Goal: Information Seeking & Learning: Find specific fact

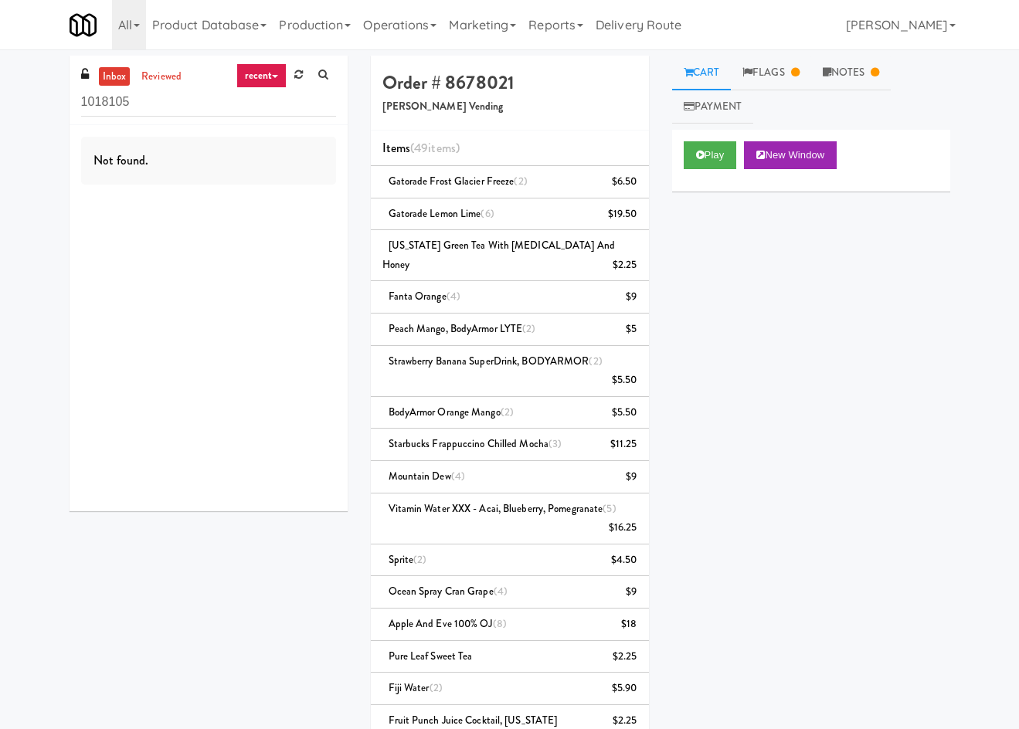
drag, startPoint x: 150, startPoint y: 625, endPoint x: 288, endPoint y: 193, distance: 453.4
click at [156, 606] on div "inbox reviewed recent all unclear take inventory issue suspicious failed recent…" at bounding box center [510, 566] width 904 height 1020
click at [706, 158] on button "Play" at bounding box center [710, 155] width 53 height 28
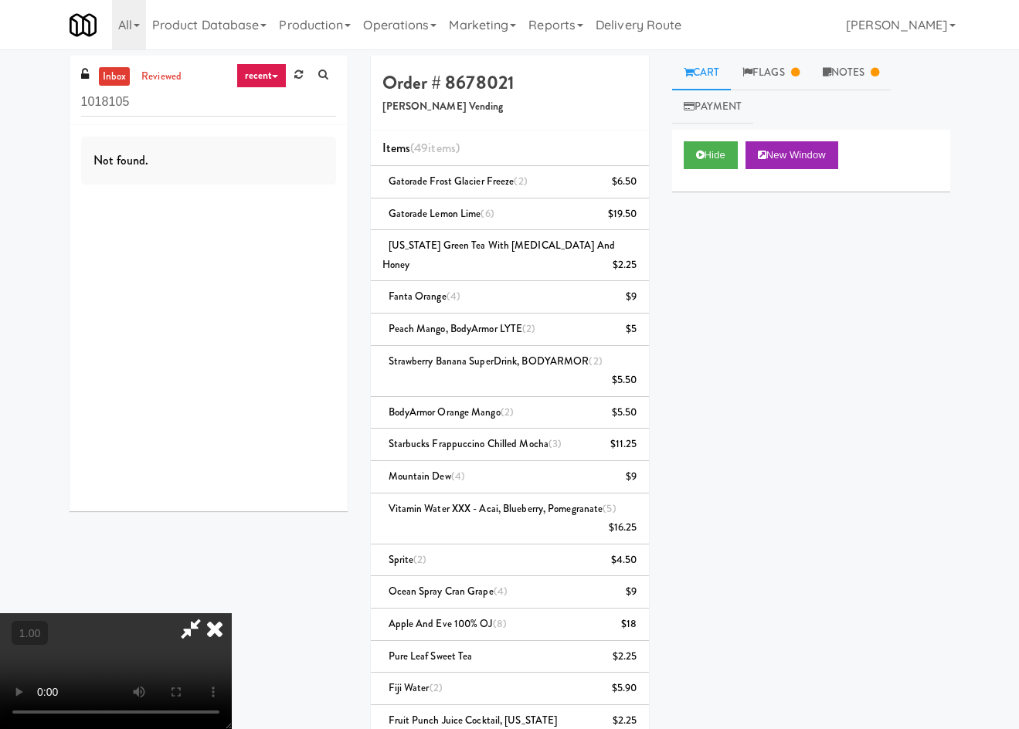
click at [232, 613] on video at bounding box center [116, 671] width 232 height 116
click at [134, 641] on video at bounding box center [116, 671] width 232 height 116
click at [232, 613] on icon at bounding box center [215, 628] width 34 height 31
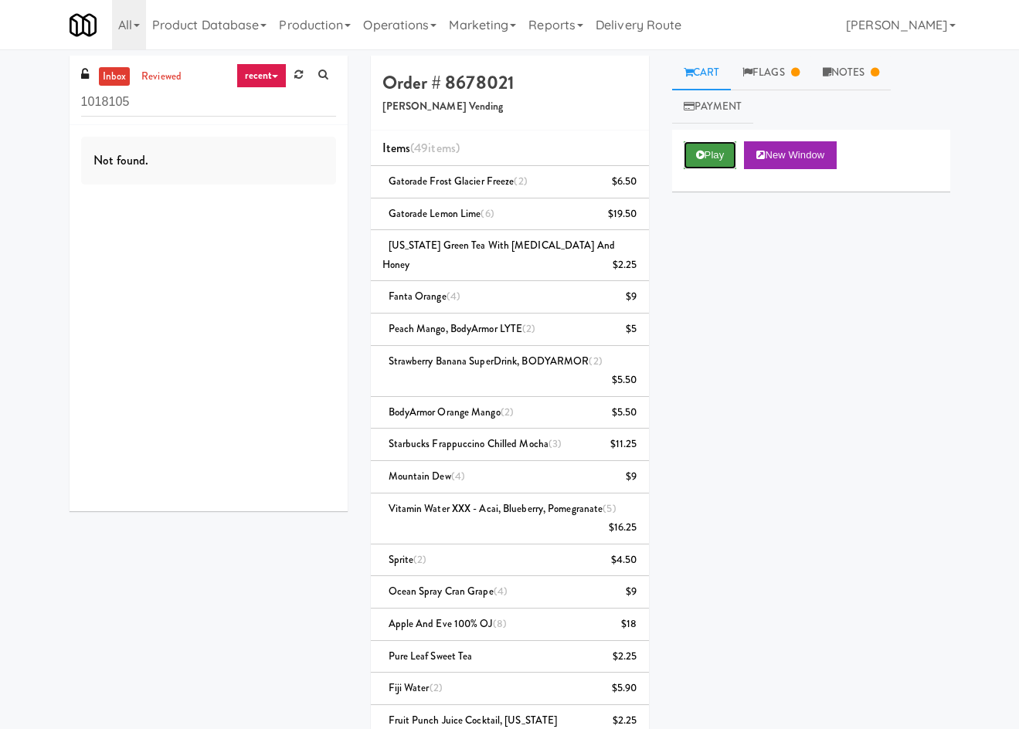
click at [686, 165] on button "Play" at bounding box center [710, 155] width 53 height 28
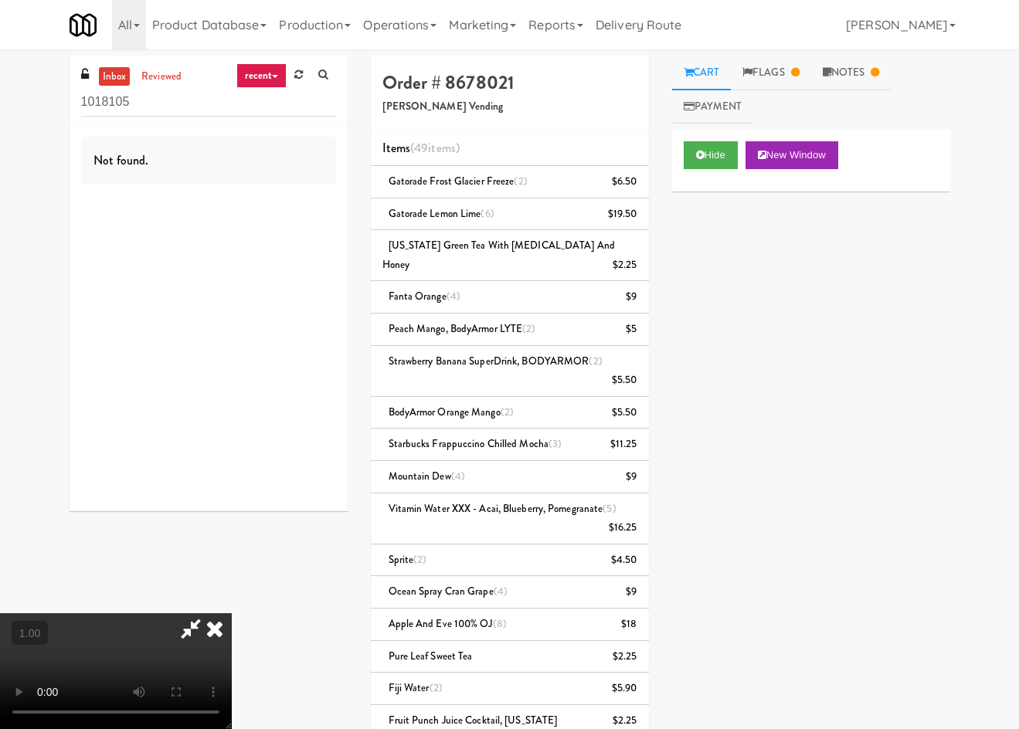
click at [232, 613] on video at bounding box center [116, 671] width 232 height 116
drag, startPoint x: 586, startPoint y: 98, endPoint x: 598, endPoint y: 100, distance: 11.7
click at [232, 613] on div at bounding box center [116, 671] width 232 height 116
click at [794, 61] on link "Flags" at bounding box center [771, 73] width 80 height 35
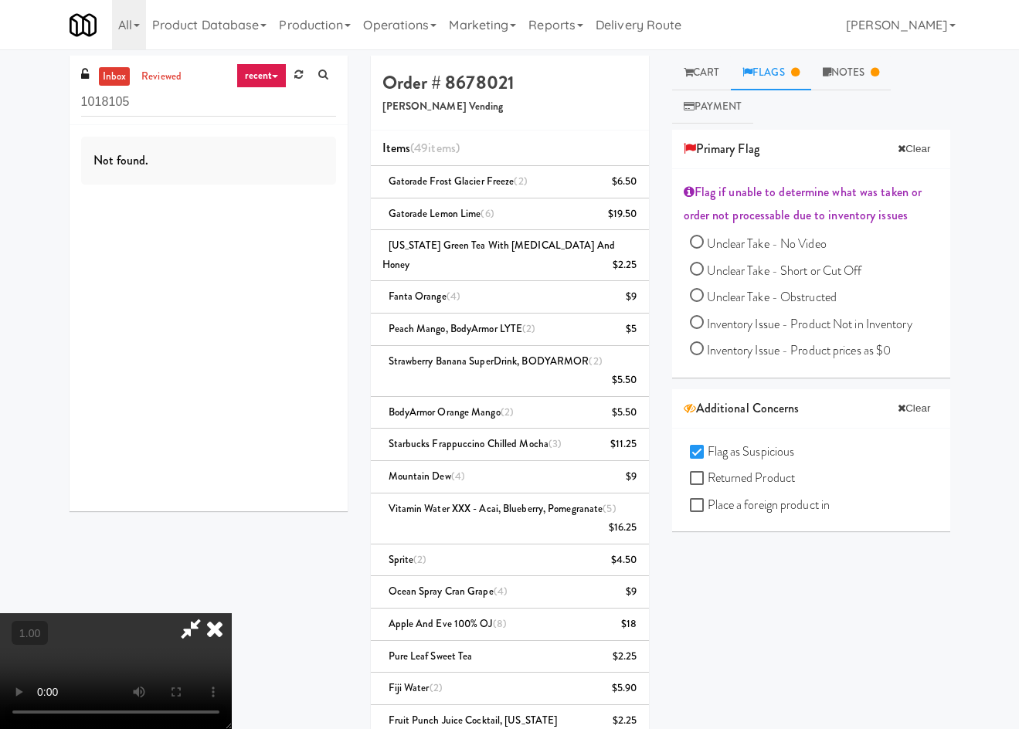
click at [232, 613] on icon at bounding box center [215, 628] width 34 height 31
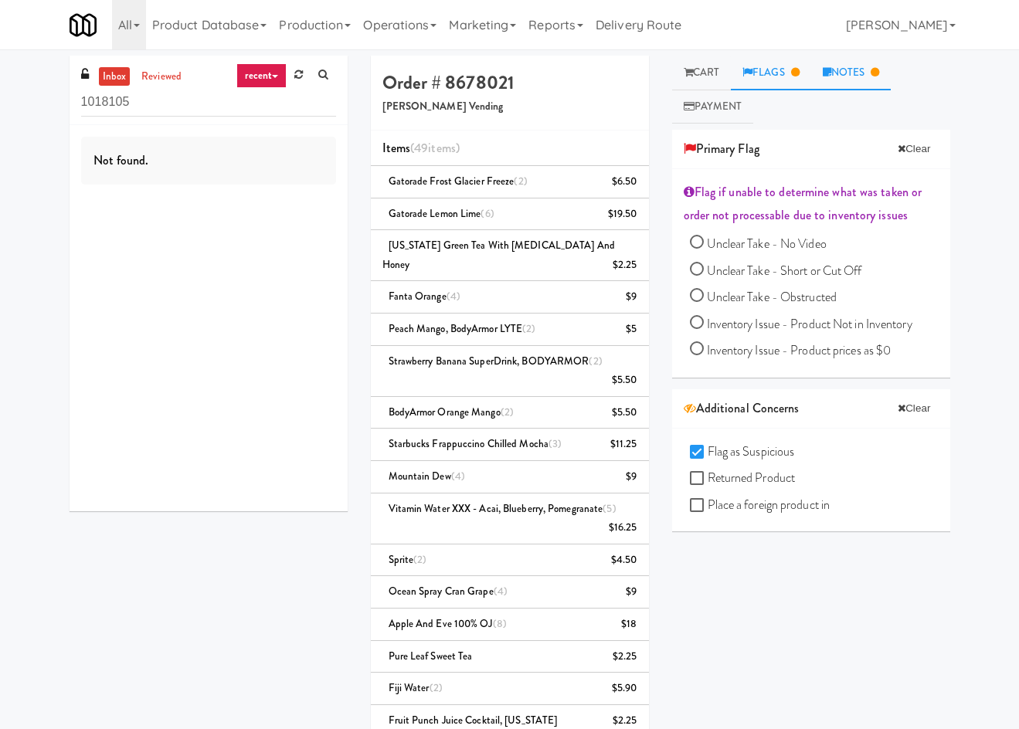
click at [843, 76] on link "Notes" at bounding box center [851, 73] width 80 height 35
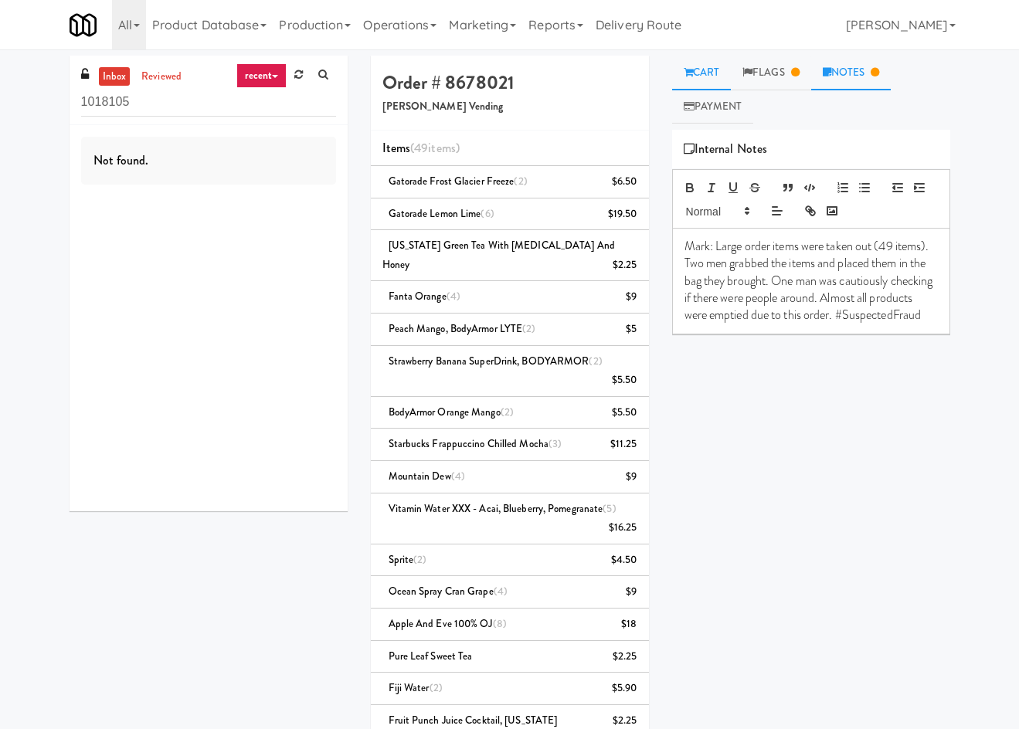
click at [694, 80] on link "Cart" at bounding box center [701, 73] width 59 height 35
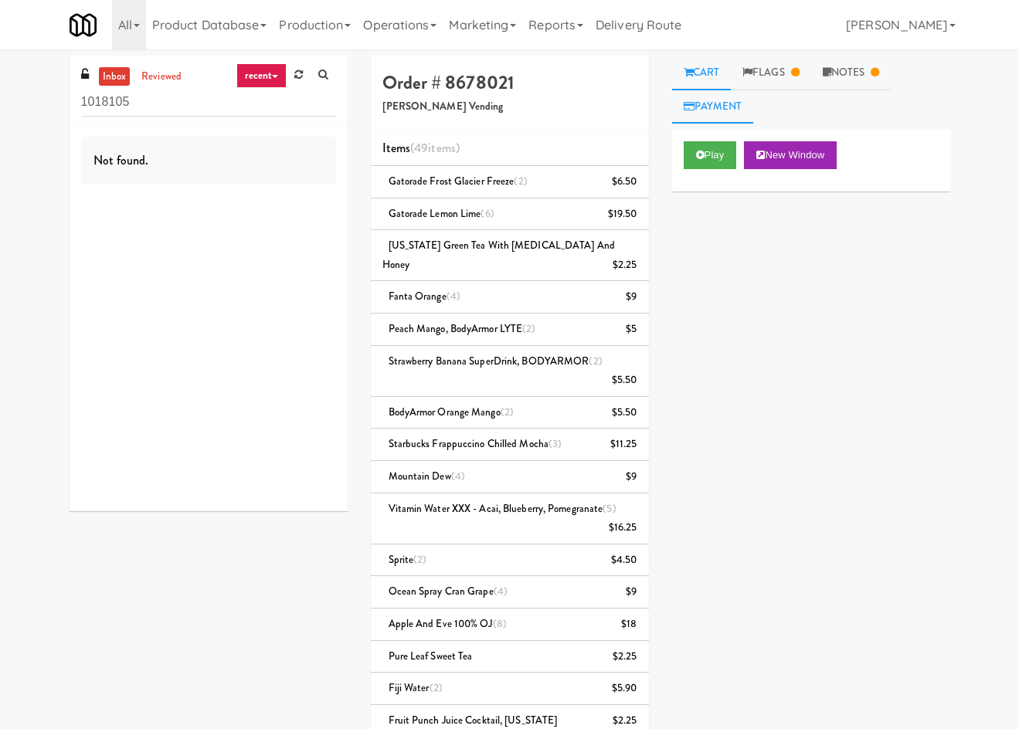
drag, startPoint x: 704, startPoint y: 122, endPoint x: 737, endPoint y: 121, distance: 33.2
click at [704, 120] on link "Payment" at bounding box center [713, 107] width 82 height 35
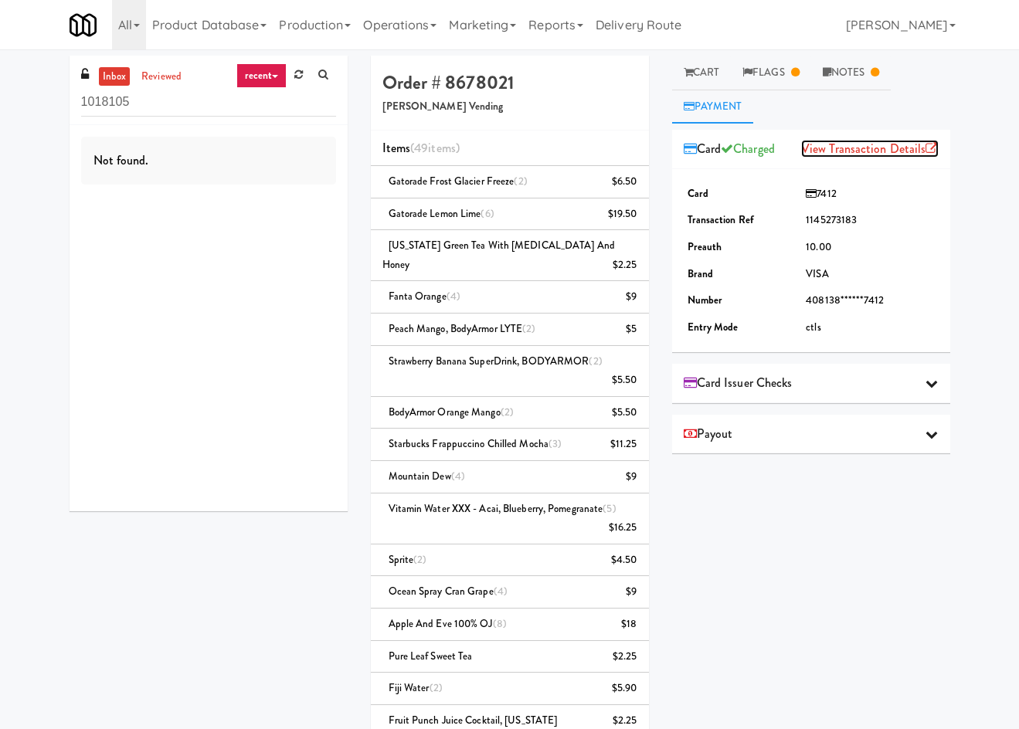
click at [851, 141] on link "View Transaction Details" at bounding box center [869, 149] width 137 height 18
click at [815, 373] on div "Card Issuer Checks" at bounding box center [811, 383] width 255 height 23
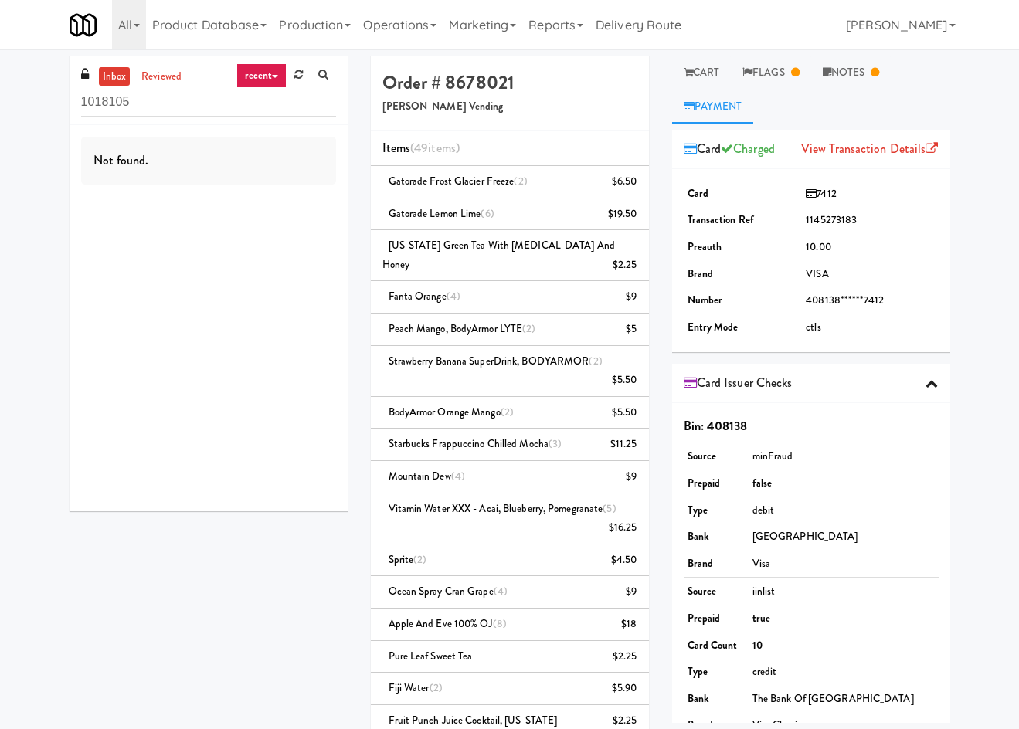
scroll to position [117, 0]
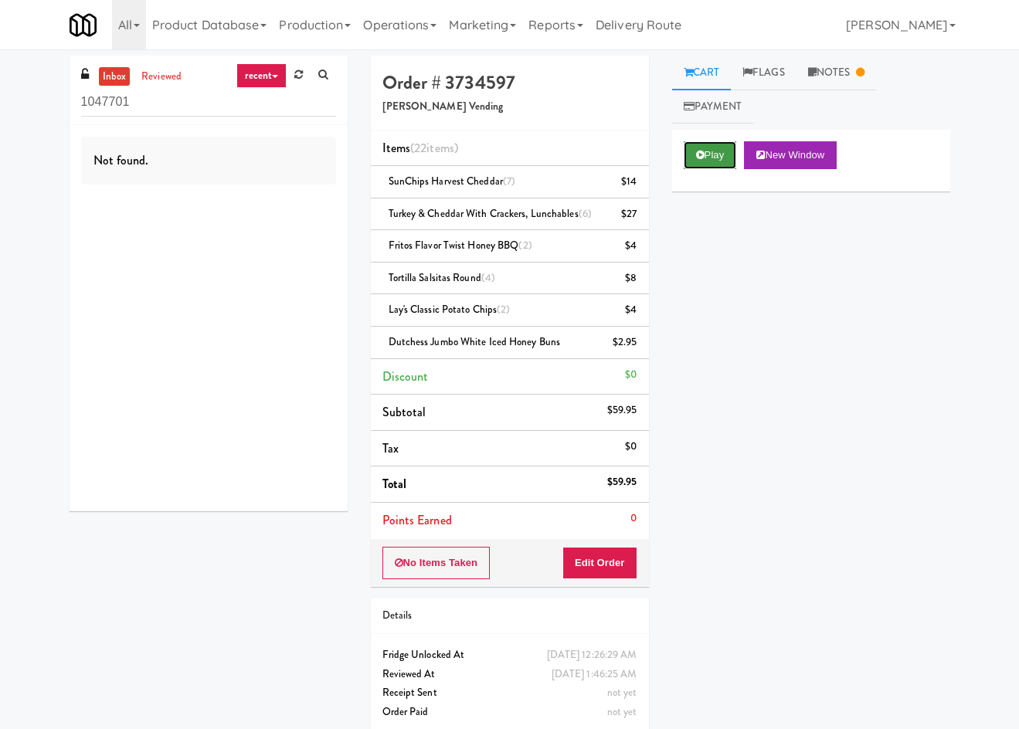
click at [687, 157] on button "Play" at bounding box center [710, 155] width 53 height 28
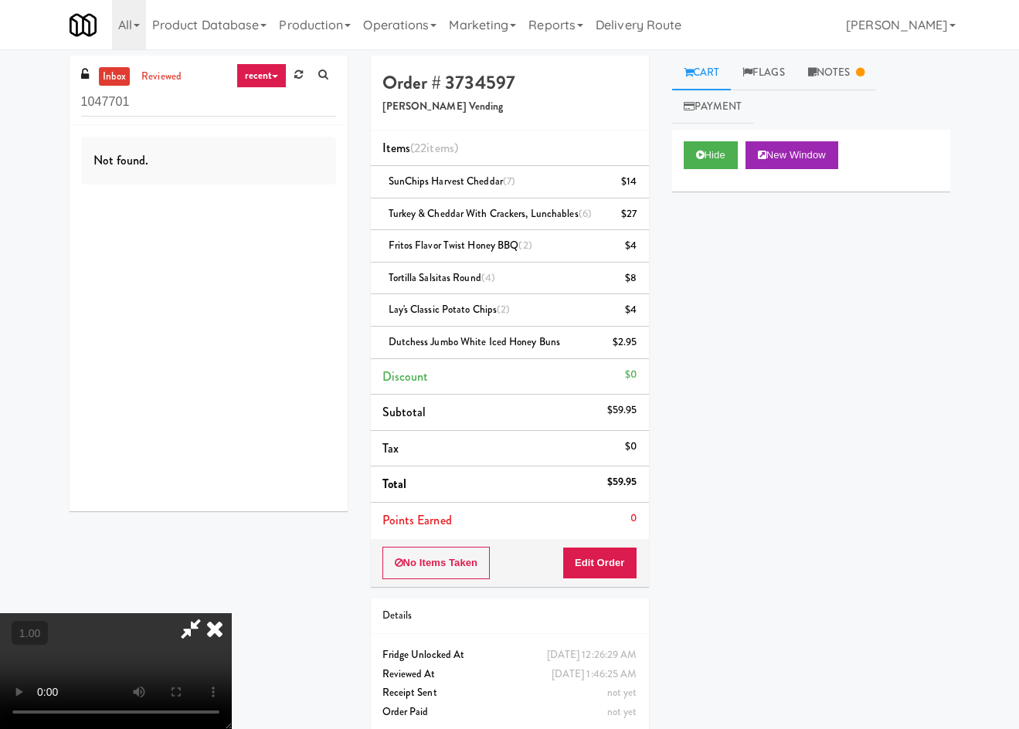
click at [232, 613] on video at bounding box center [116, 671] width 232 height 116
drag, startPoint x: 348, startPoint y: 552, endPoint x: 309, endPoint y: 583, distance: 50.1
click at [232, 613] on video at bounding box center [116, 671] width 232 height 116
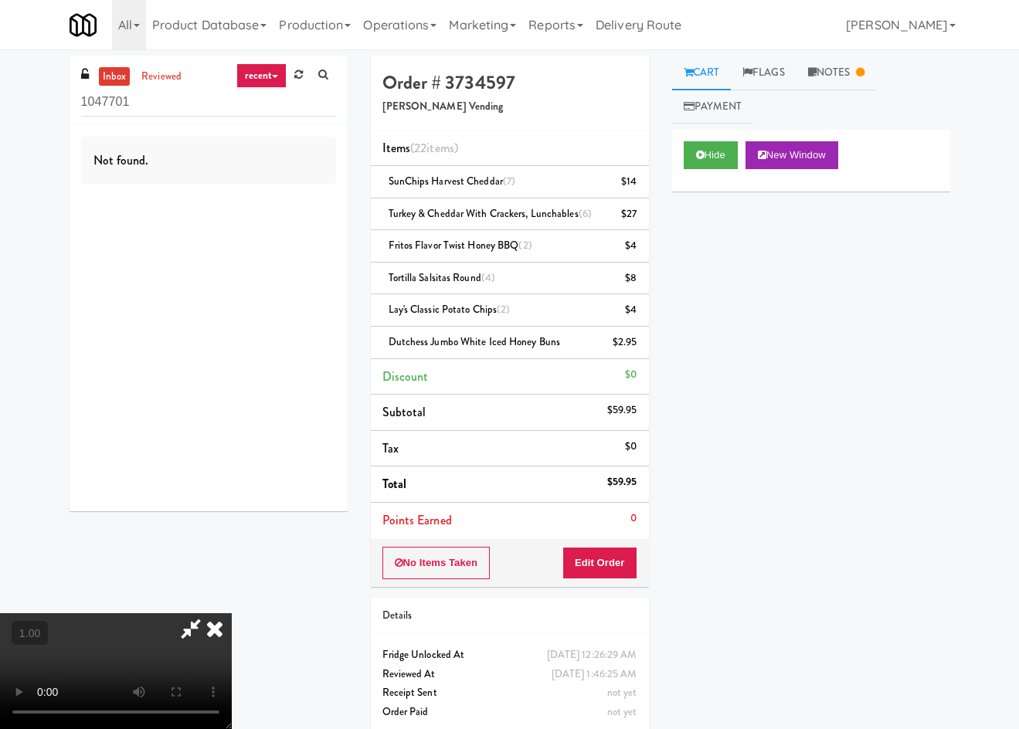
drag, startPoint x: 415, startPoint y: 590, endPoint x: 425, endPoint y: 579, distance: 14.8
click at [232, 613] on video at bounding box center [116, 671] width 232 height 116
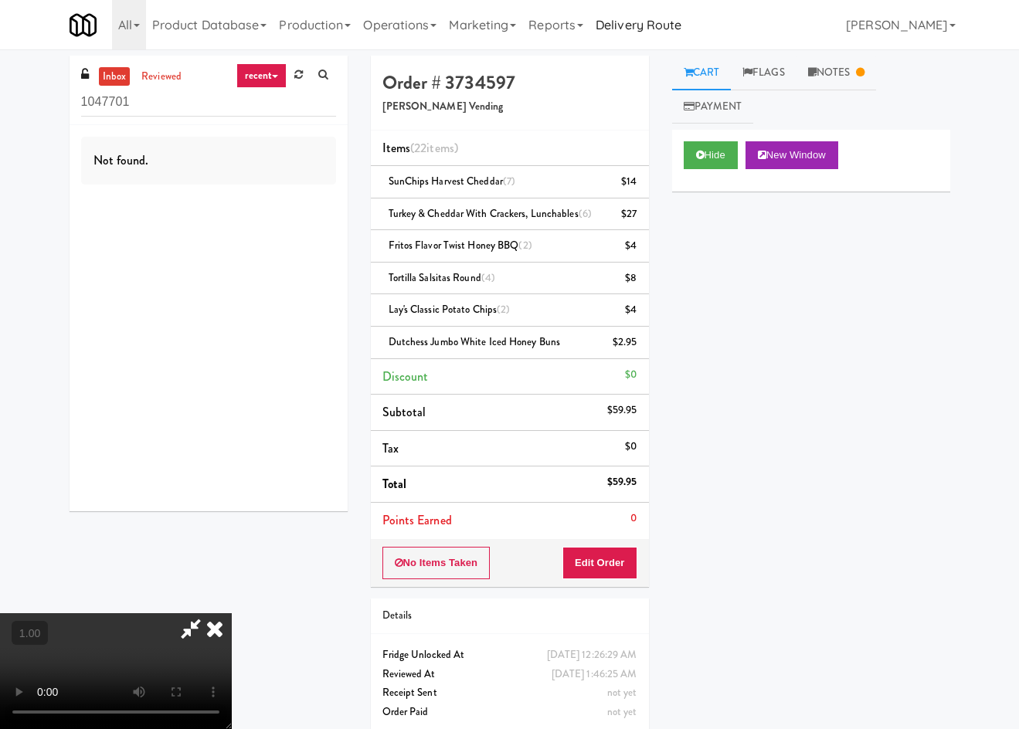
drag, startPoint x: 612, startPoint y: 96, endPoint x: 609, endPoint y: 27, distance: 68.8
click at [612, 96] on div "Order # 3734597 Goldsmith Vending" at bounding box center [510, 93] width 278 height 75
click at [699, 118] on link "Payment" at bounding box center [713, 107] width 82 height 35
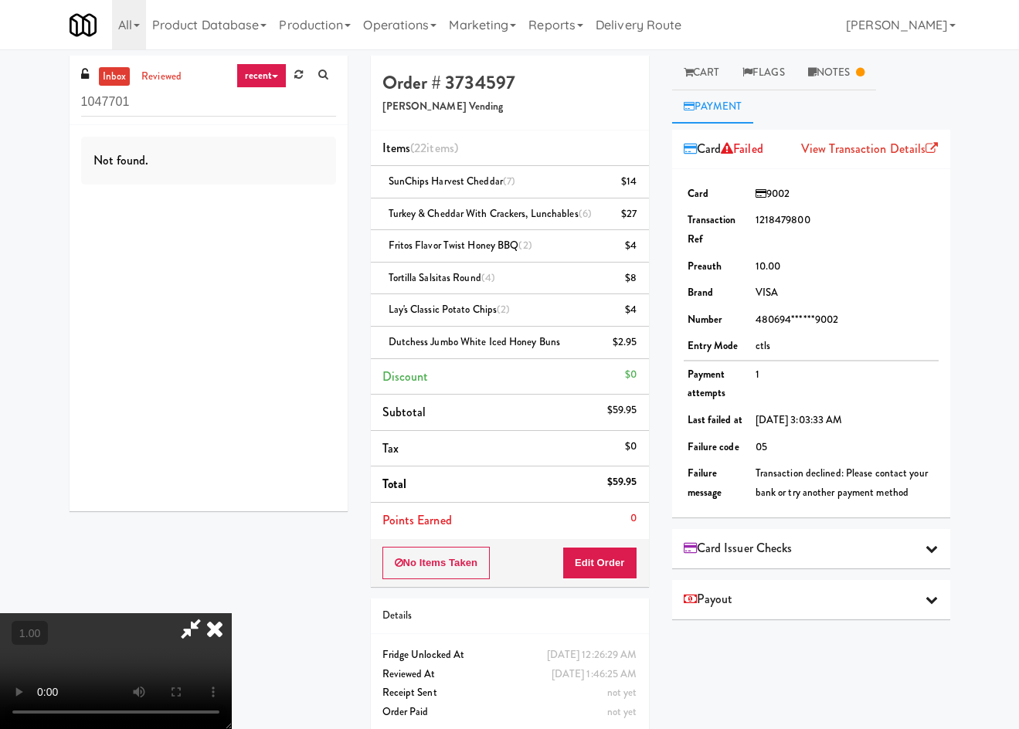
drag, startPoint x: 593, startPoint y: 104, endPoint x: 659, endPoint y: 126, distance: 69.1
click at [232, 613] on icon at bounding box center [215, 628] width 34 height 31
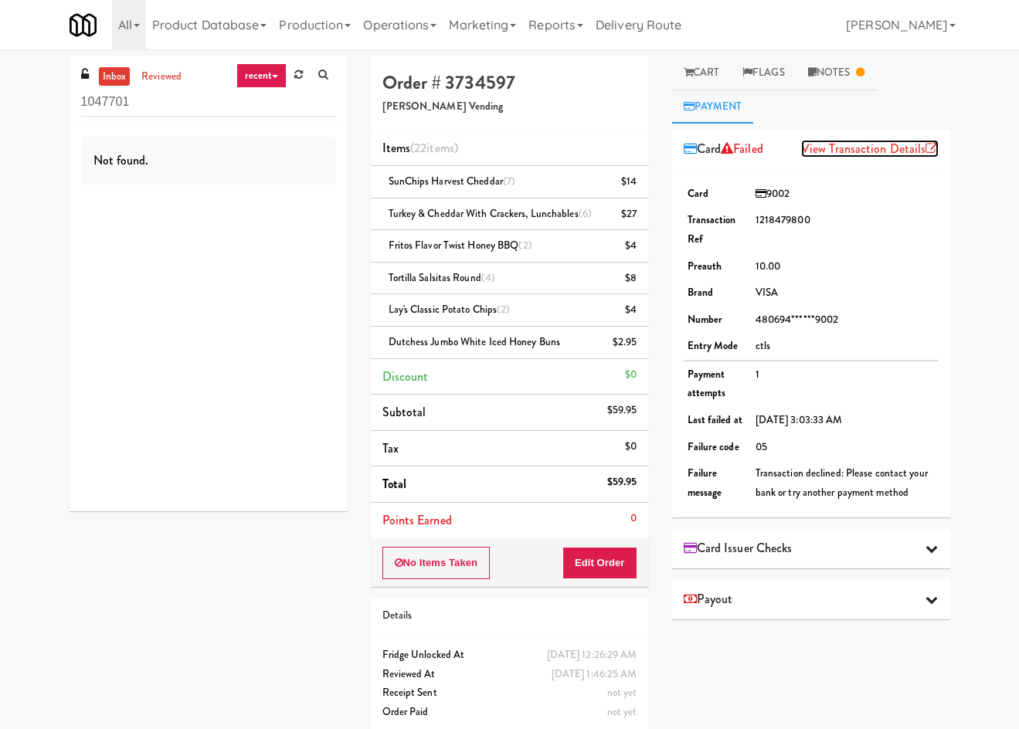
click at [886, 146] on link "View Transaction Details" at bounding box center [869, 149] width 137 height 18
click at [822, 547] on div "Card Issuer Checks" at bounding box center [811, 548] width 255 height 23
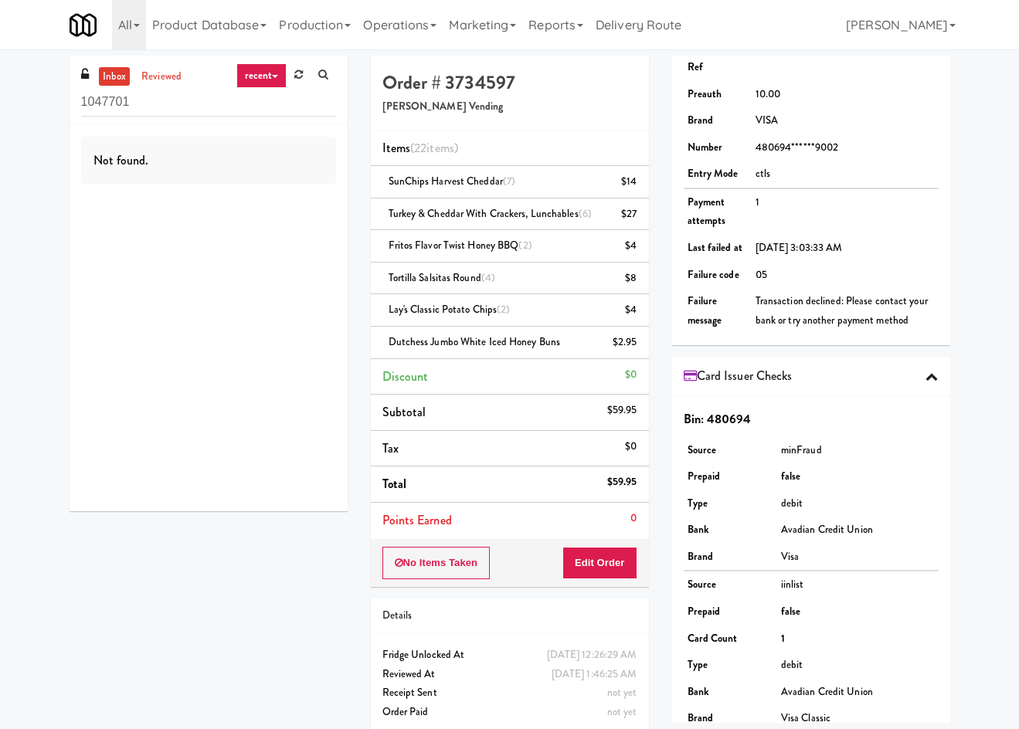
scroll to position [282, 0]
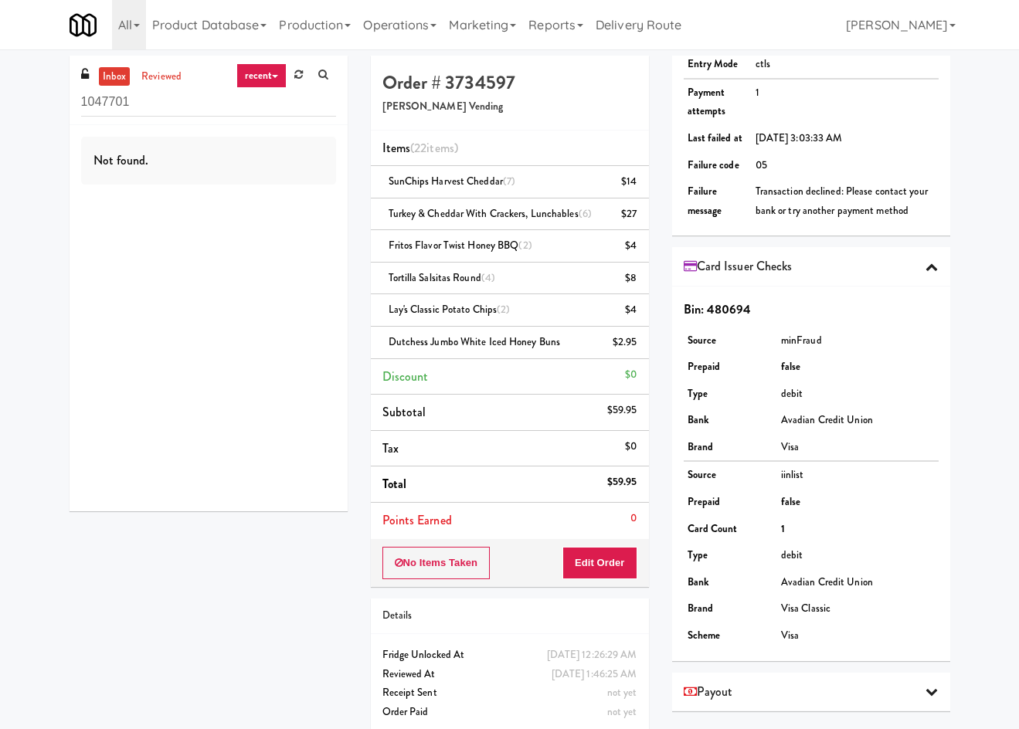
click at [813, 417] on td "Avadian Credit Union" at bounding box center [857, 420] width 161 height 27
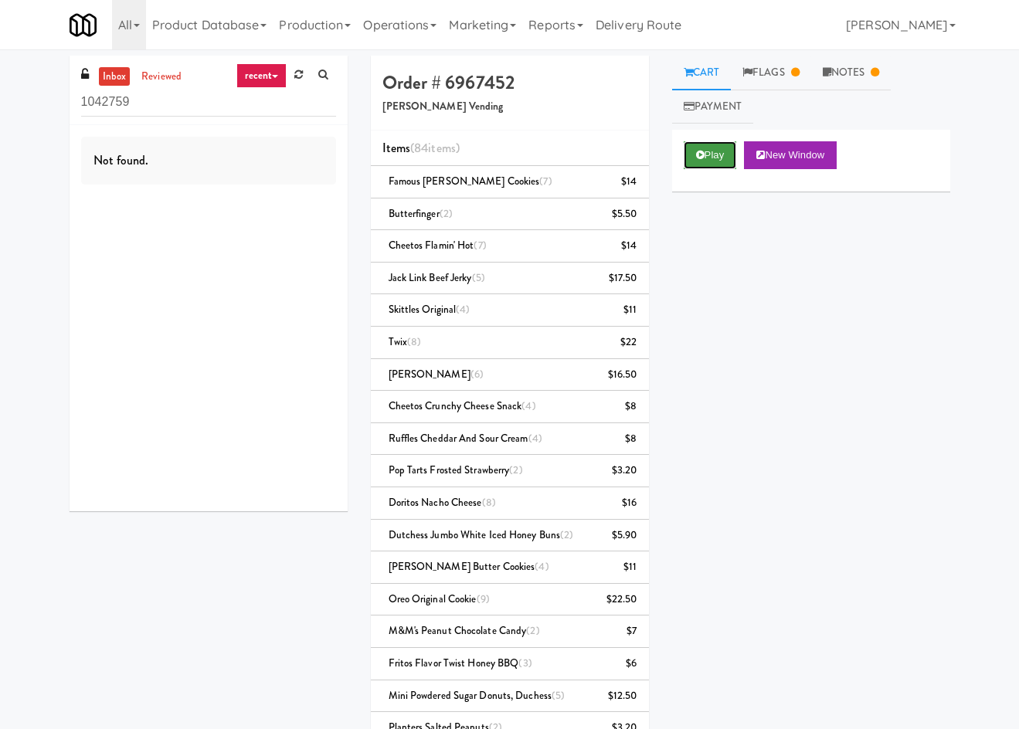
click at [711, 141] on button "Play" at bounding box center [710, 155] width 53 height 28
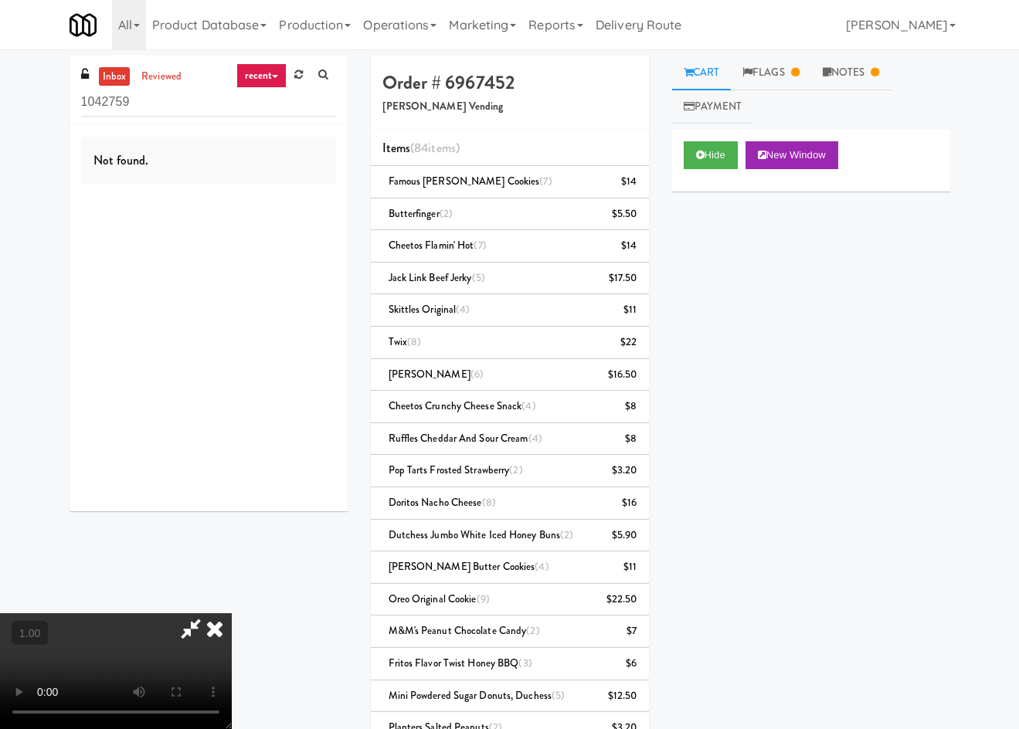
drag, startPoint x: 465, startPoint y: 540, endPoint x: 728, endPoint y: 538, distance: 262.6
click at [232, 613] on video at bounding box center [116, 671] width 232 height 116
click at [203, 613] on video at bounding box center [116, 671] width 232 height 116
click at [166, 613] on video at bounding box center [116, 671] width 232 height 116
click at [232, 613] on video at bounding box center [116, 671] width 232 height 116
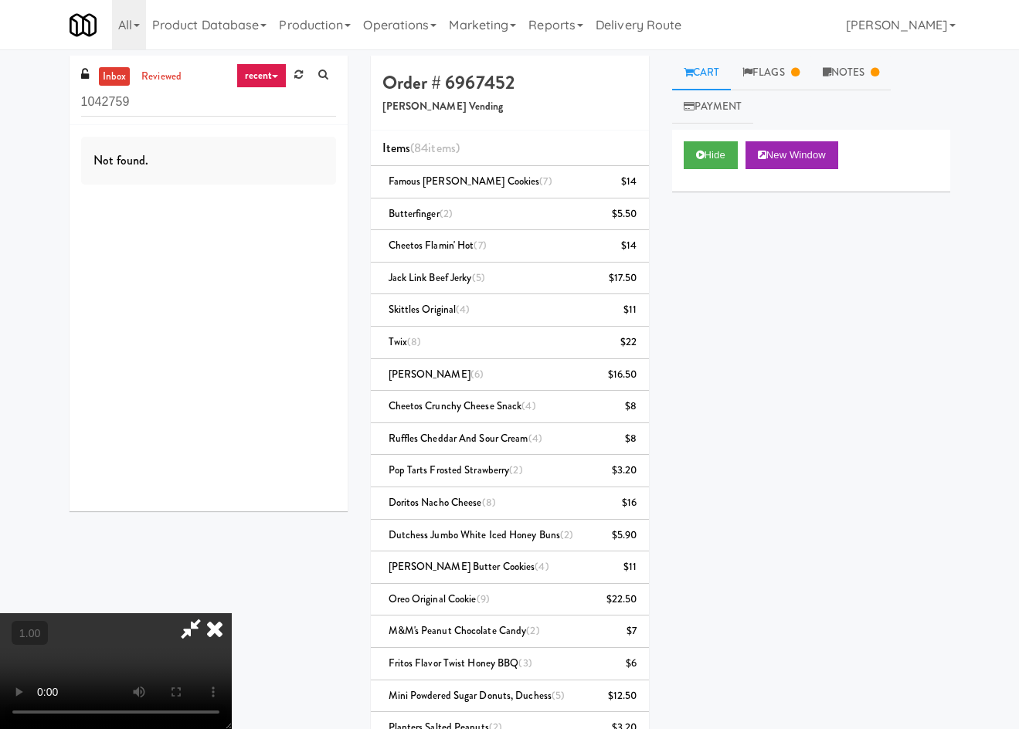
click at [232, 618] on video at bounding box center [116, 671] width 232 height 116
drag, startPoint x: 385, startPoint y: 413, endPoint x: 378, endPoint y: 422, distance: 11.6
click at [232, 613] on video at bounding box center [116, 671] width 232 height 116
click at [232, 613] on icon at bounding box center [215, 628] width 34 height 31
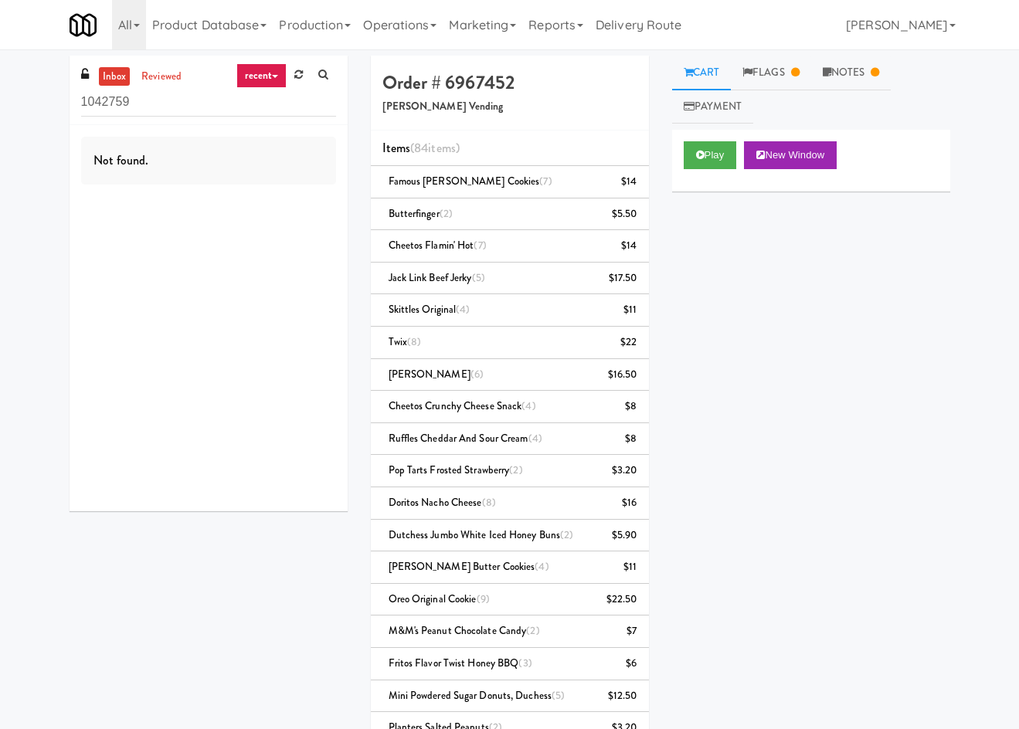
click at [728, 87] on link "Cart" at bounding box center [701, 73] width 59 height 35
click at [721, 98] on link "Payment" at bounding box center [713, 107] width 82 height 35
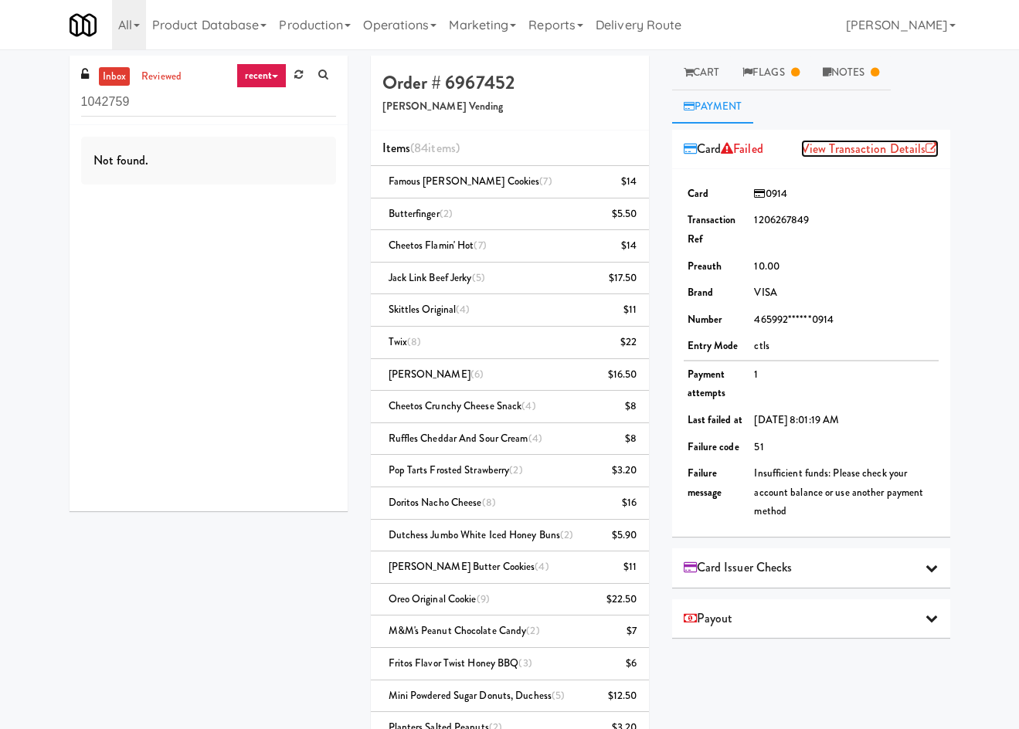
click at [844, 148] on link "View Transaction Details" at bounding box center [869, 149] width 137 height 18
click at [847, 572] on div "Card Issuer Checks" at bounding box center [811, 567] width 255 height 23
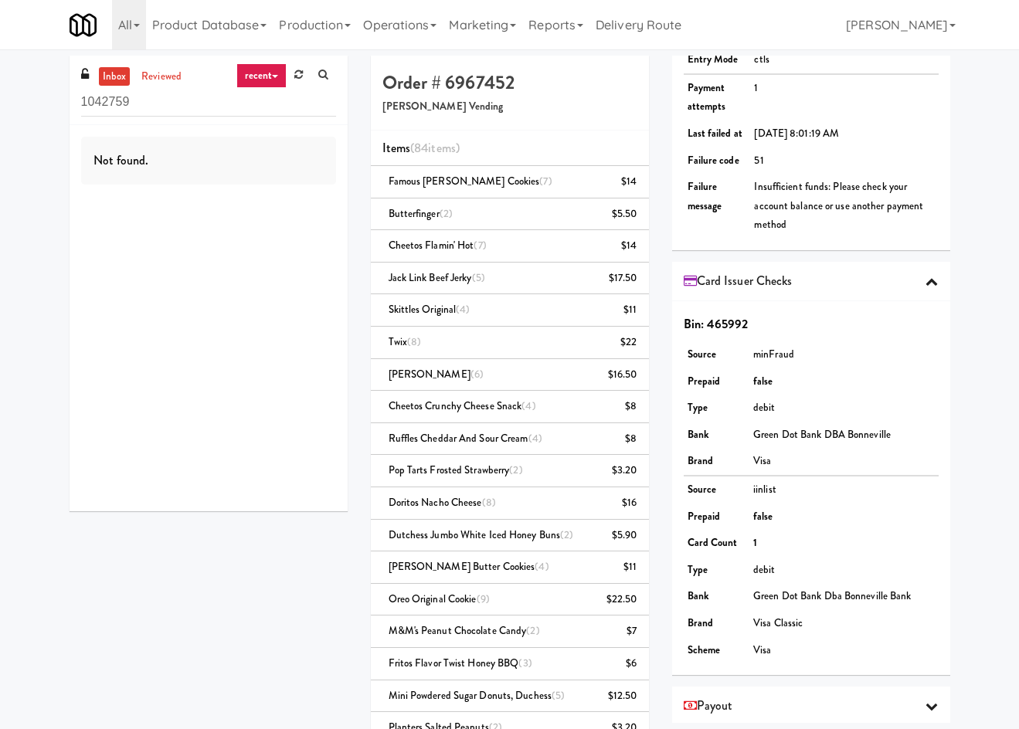
scroll to position [301, 0]
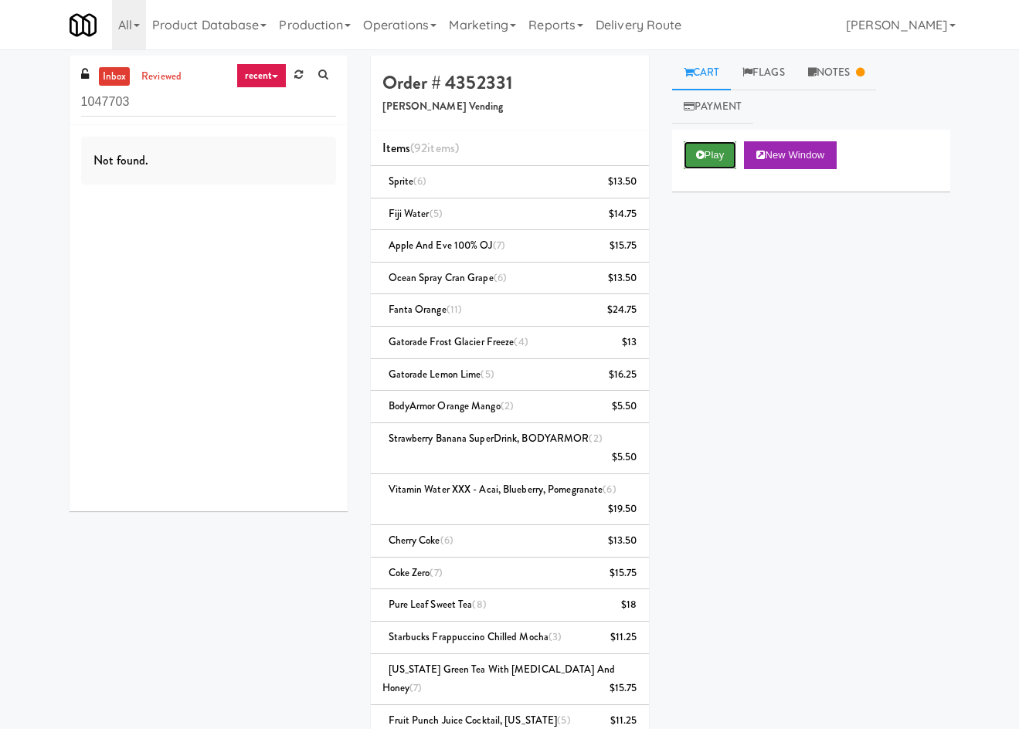
click at [711, 164] on button "Play" at bounding box center [710, 155] width 53 height 28
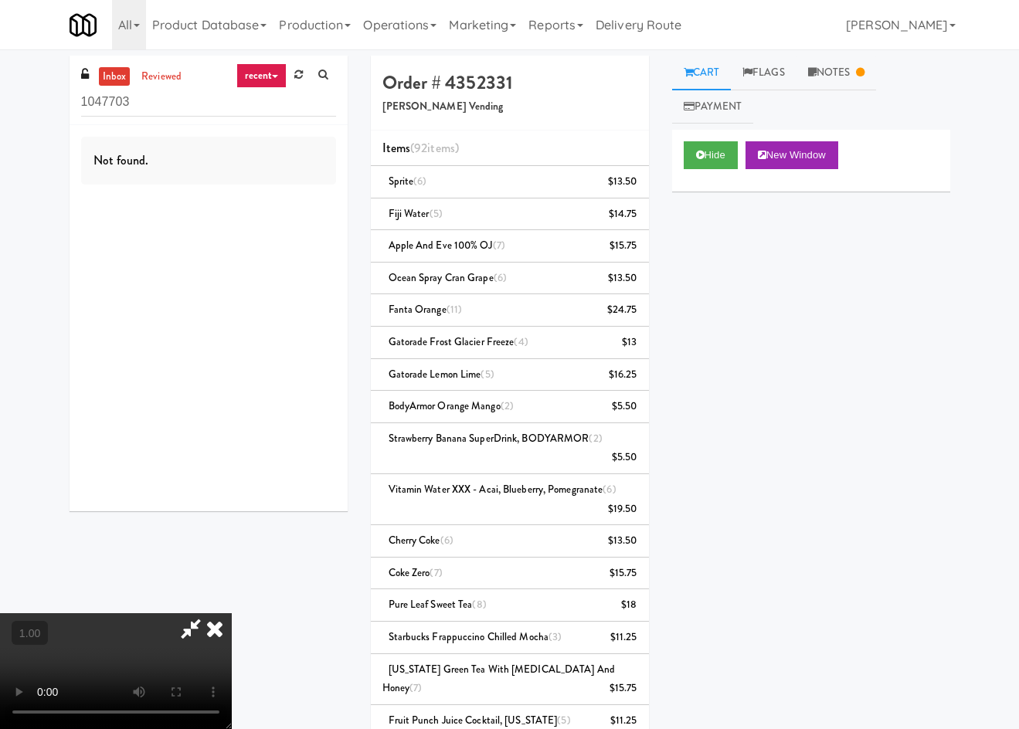
click at [232, 613] on video at bounding box center [116, 671] width 232 height 116
click at [149, 613] on video at bounding box center [116, 671] width 232 height 116
click at [232, 613] on video at bounding box center [116, 671] width 232 height 116
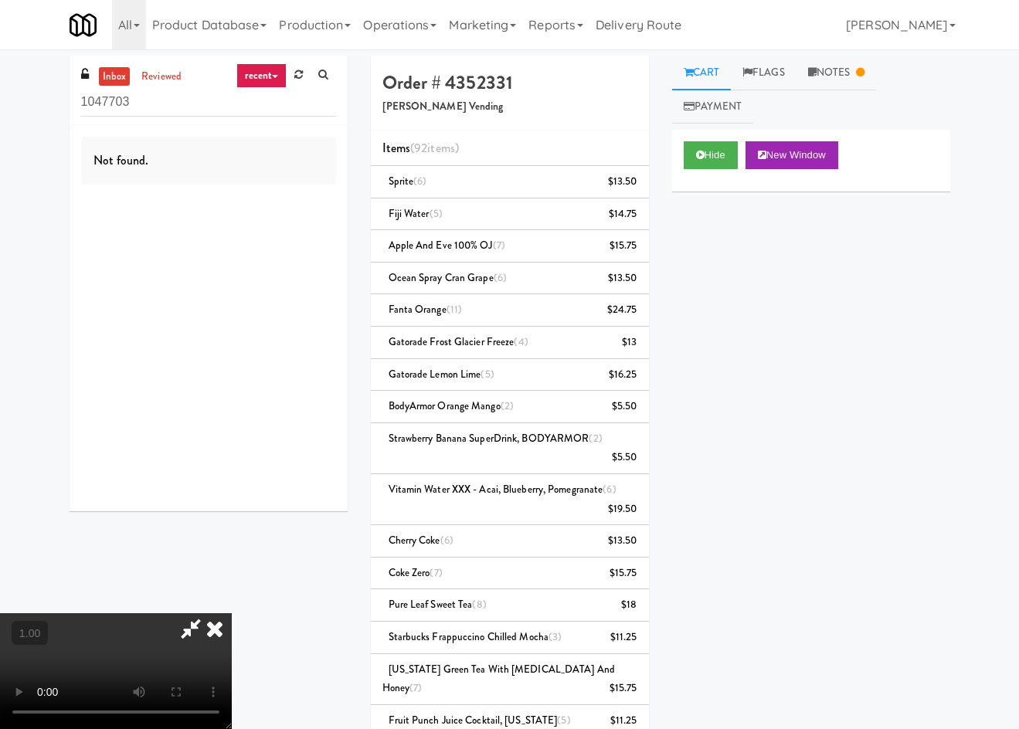
click at [232, 613] on video at bounding box center [116, 671] width 232 height 116
drag, startPoint x: 377, startPoint y: 587, endPoint x: 378, endPoint y: 652, distance: 64.9
click at [232, 613] on video at bounding box center [116, 671] width 232 height 116
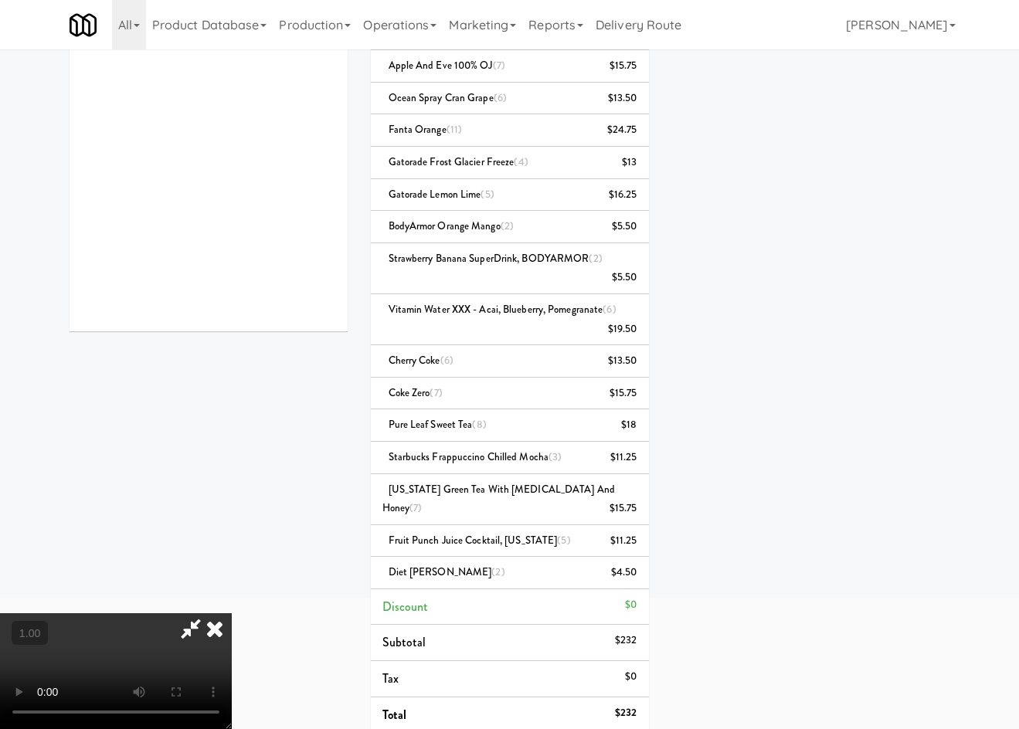
click at [206, 613] on video at bounding box center [116, 671] width 232 height 116
click at [232, 613] on video at bounding box center [116, 671] width 232 height 116
click at [232, 613] on icon at bounding box center [215, 628] width 34 height 31
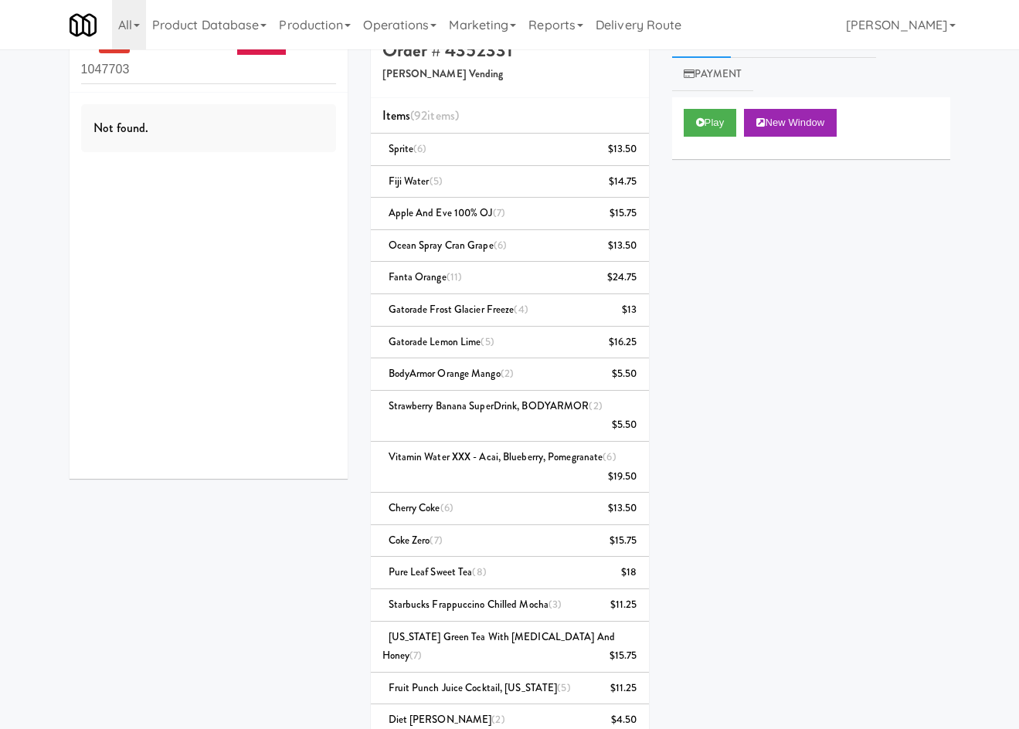
scroll to position [0, 0]
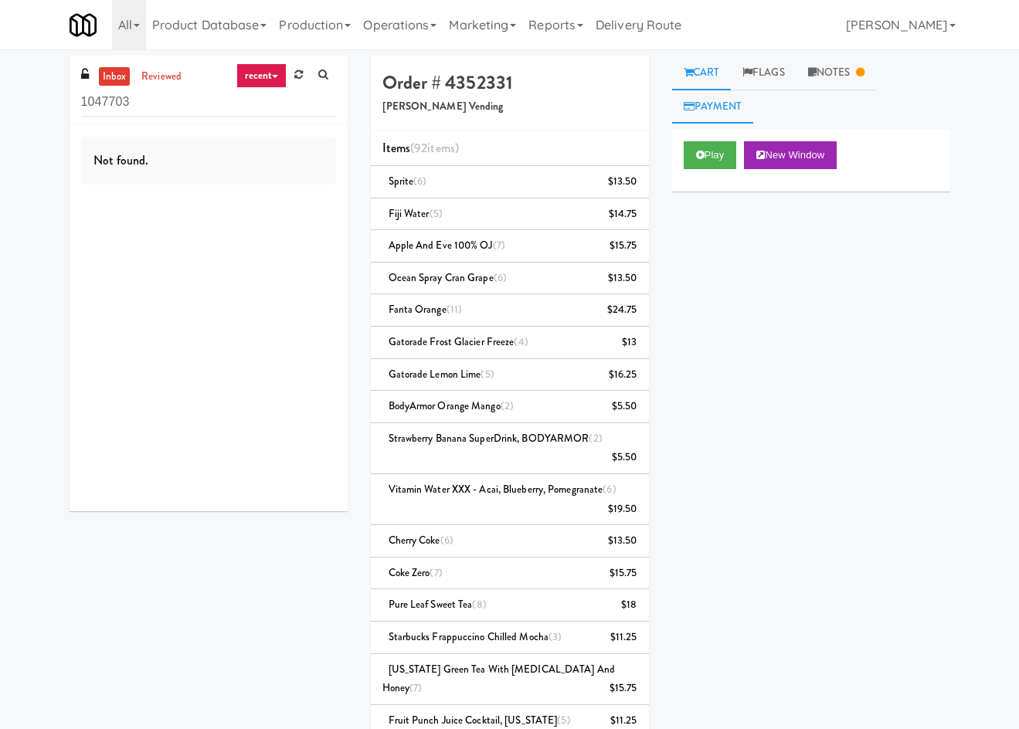
click at [746, 99] on link "Payment" at bounding box center [713, 107] width 82 height 35
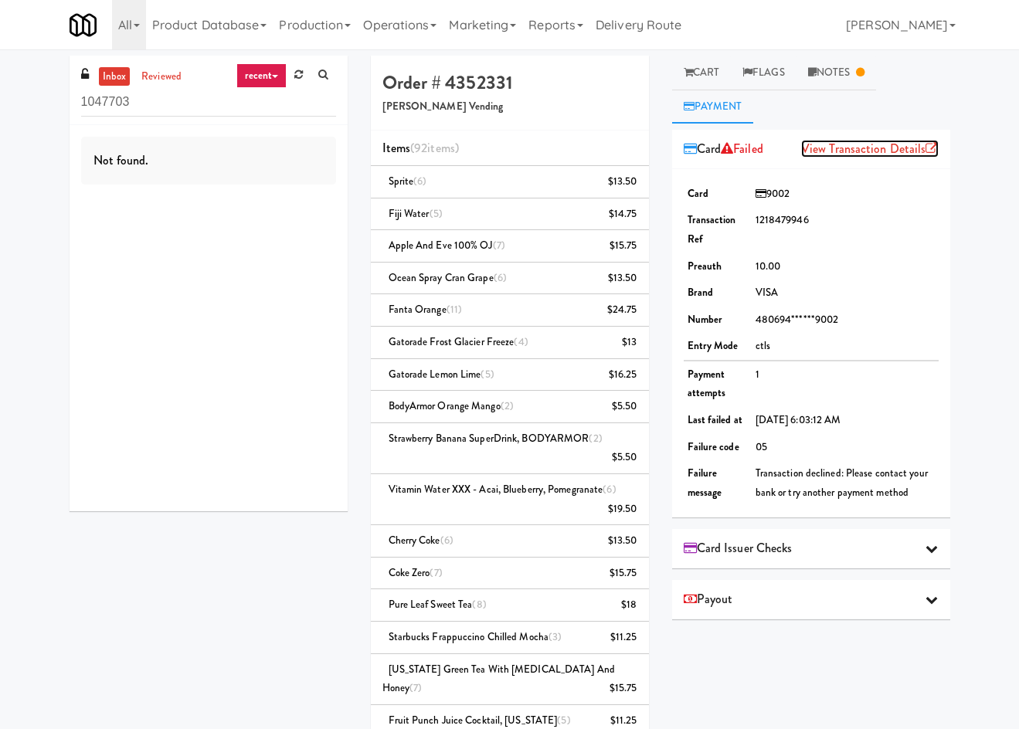
click at [847, 149] on link "View Transaction Details" at bounding box center [869, 149] width 137 height 18
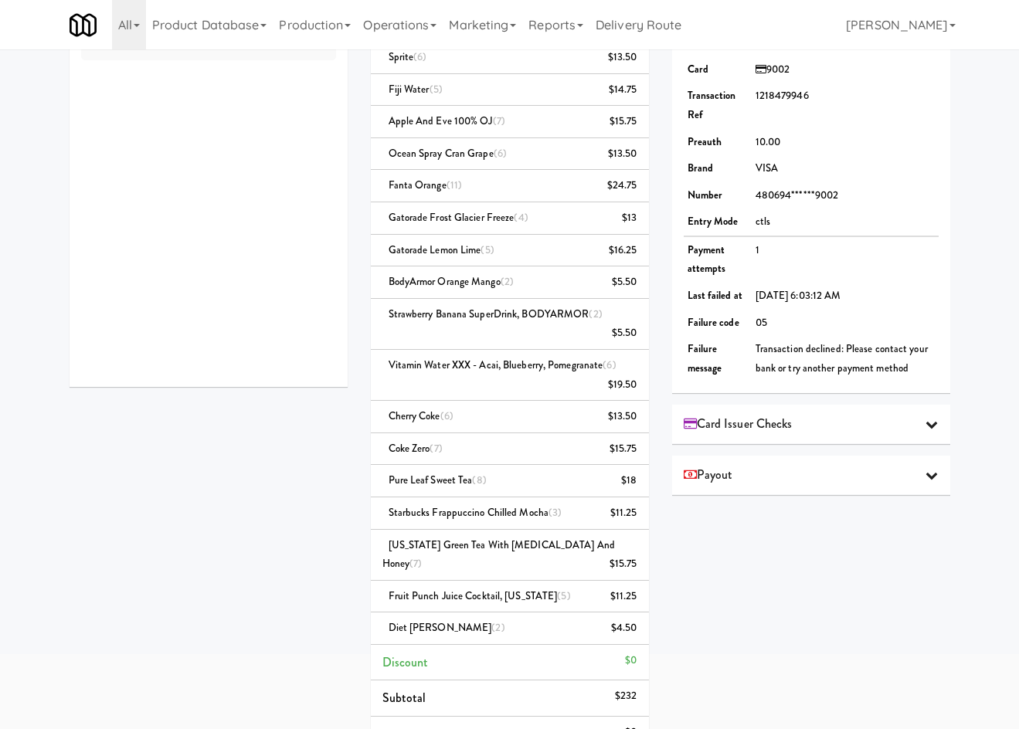
scroll to position [180, 0]
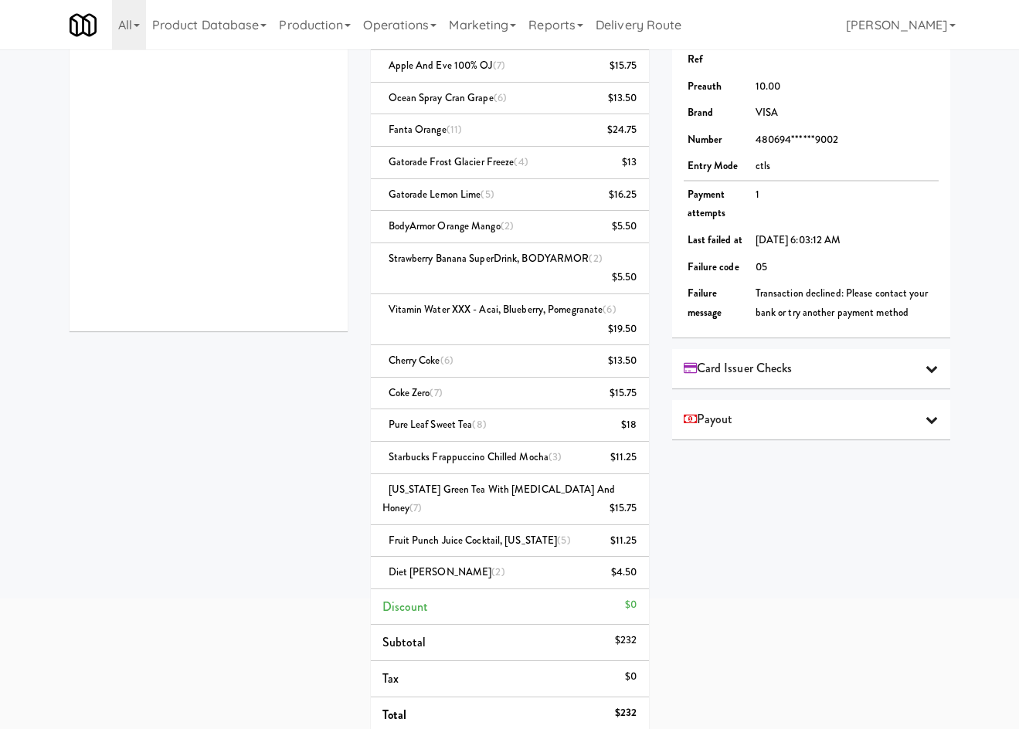
drag, startPoint x: 814, startPoint y: 367, endPoint x: 824, endPoint y: 361, distance: 11.4
click at [816, 366] on div "Card Issuer Checks" at bounding box center [811, 368] width 255 height 23
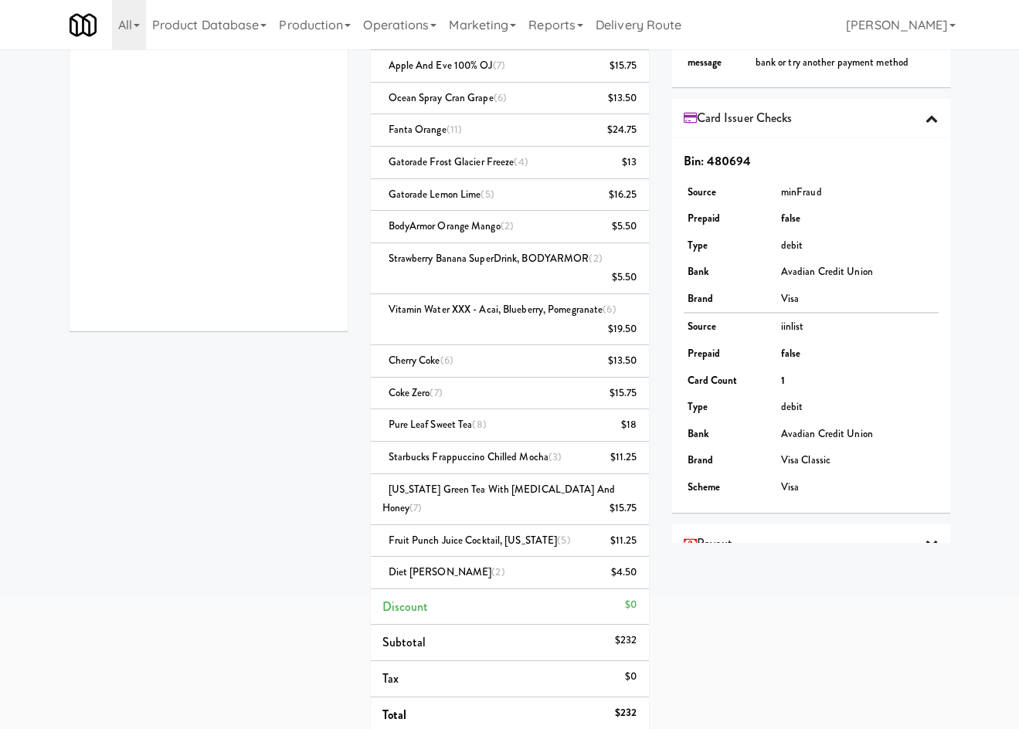
scroll to position [282, 0]
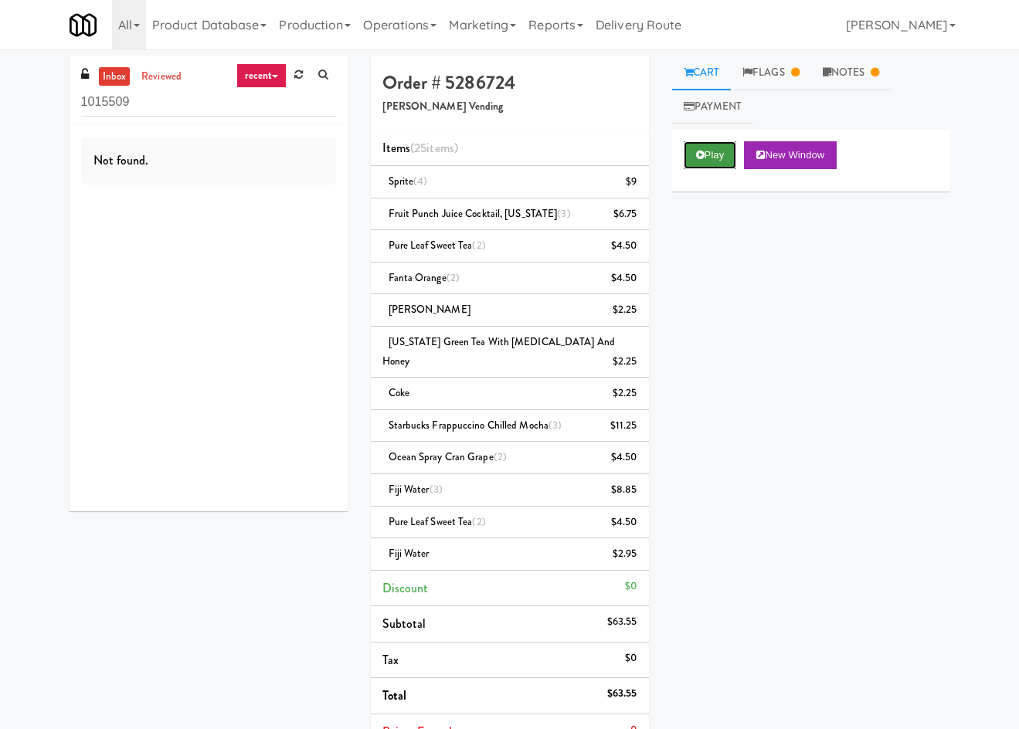
click at [703, 166] on button "Play" at bounding box center [710, 155] width 53 height 28
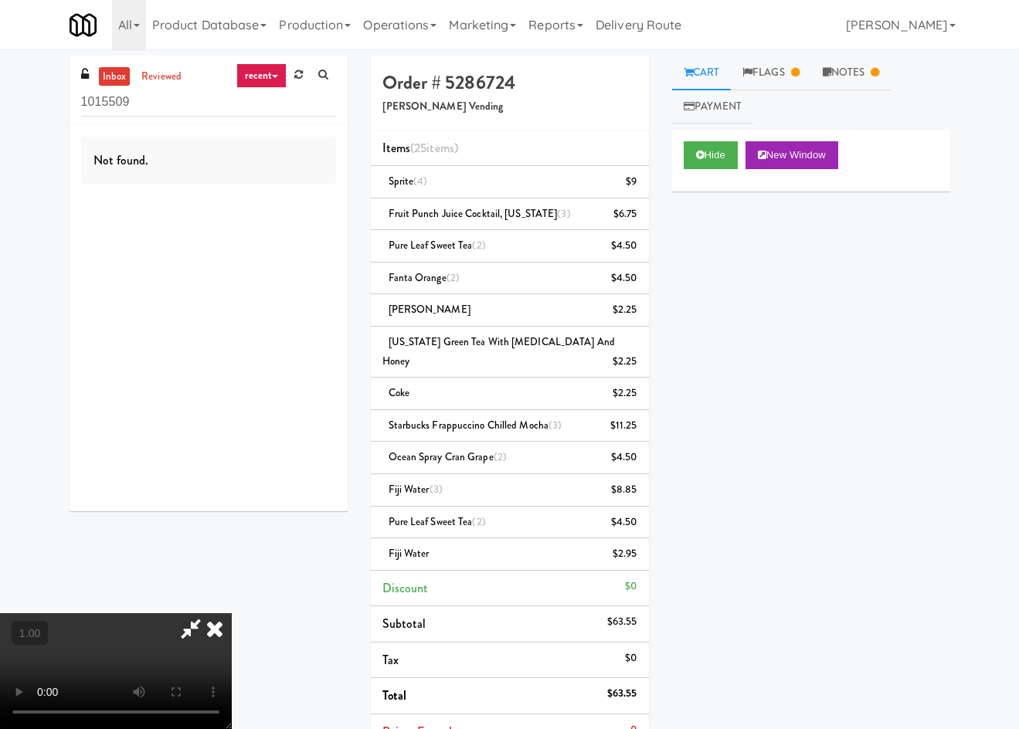
click at [232, 613] on video at bounding box center [116, 671] width 232 height 116
drag, startPoint x: 426, startPoint y: 525, endPoint x: 426, endPoint y: 548, distance: 22.4
click at [232, 613] on video at bounding box center [116, 671] width 232 height 116
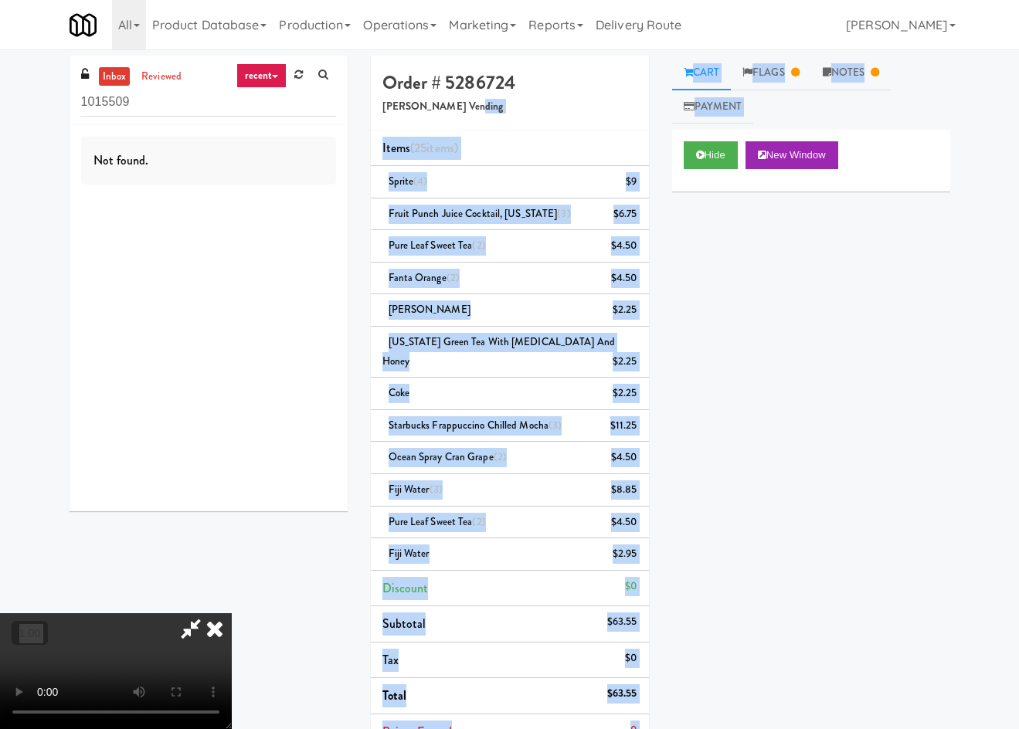
click at [614, 102] on div "Order # 5286724 Goldsmith Vending Items (25 items ) Sprite (4) $9 Fruit Punch J…" at bounding box center [660, 482] width 579 height 853
drag, startPoint x: 599, startPoint y: 97, endPoint x: 728, endPoint y: 5, distance: 158.4
click at [232, 613] on icon at bounding box center [215, 628] width 34 height 31
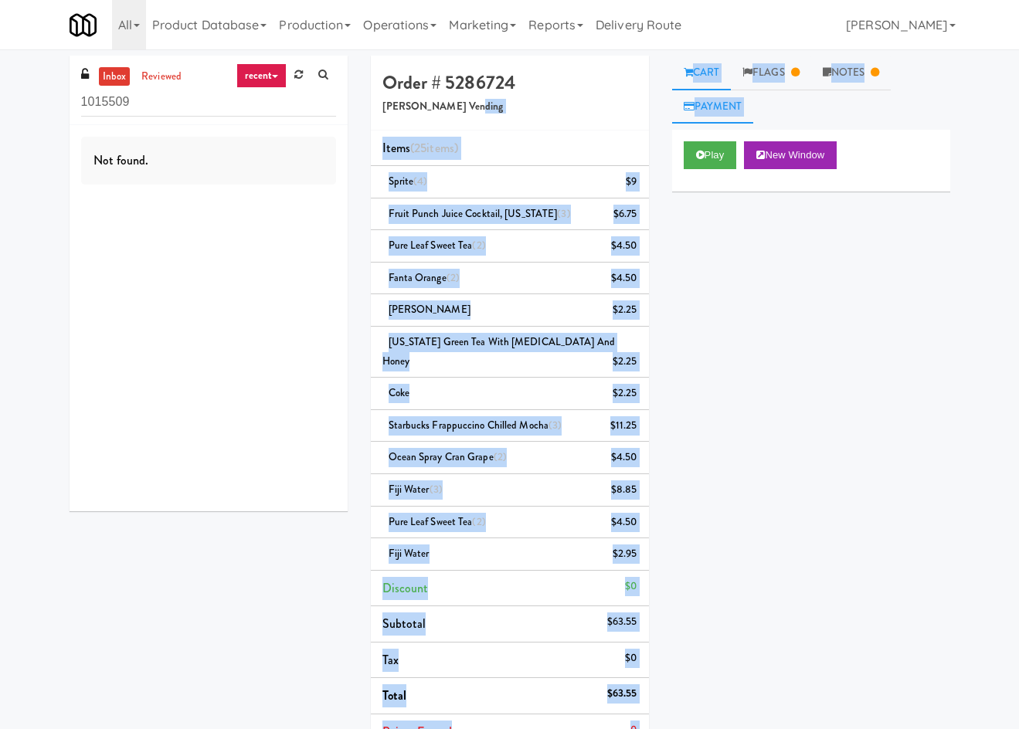
click at [734, 105] on link "Payment" at bounding box center [713, 107] width 82 height 35
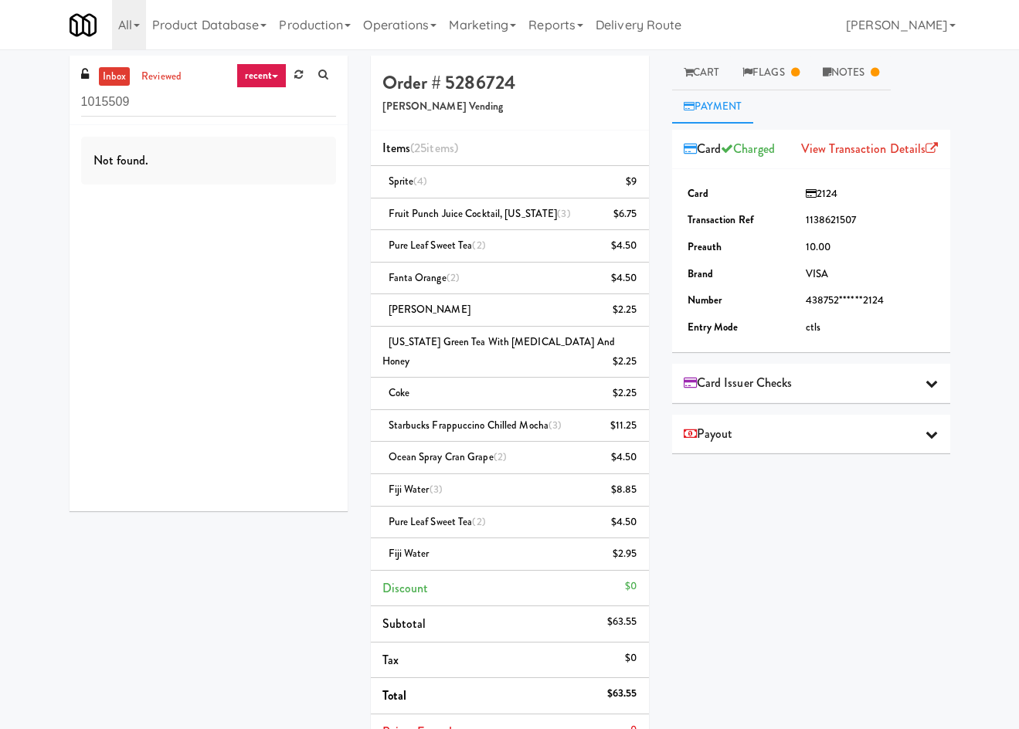
drag, startPoint x: 841, startPoint y: 137, endPoint x: 844, endPoint y: 152, distance: 15.0
click at [840, 137] on div "View Transaction Details" at bounding box center [869, 148] width 137 height 23
click at [844, 152] on link "View Transaction Details" at bounding box center [869, 149] width 137 height 18
click at [791, 389] on span "Card Issuer Checks" at bounding box center [738, 383] width 109 height 23
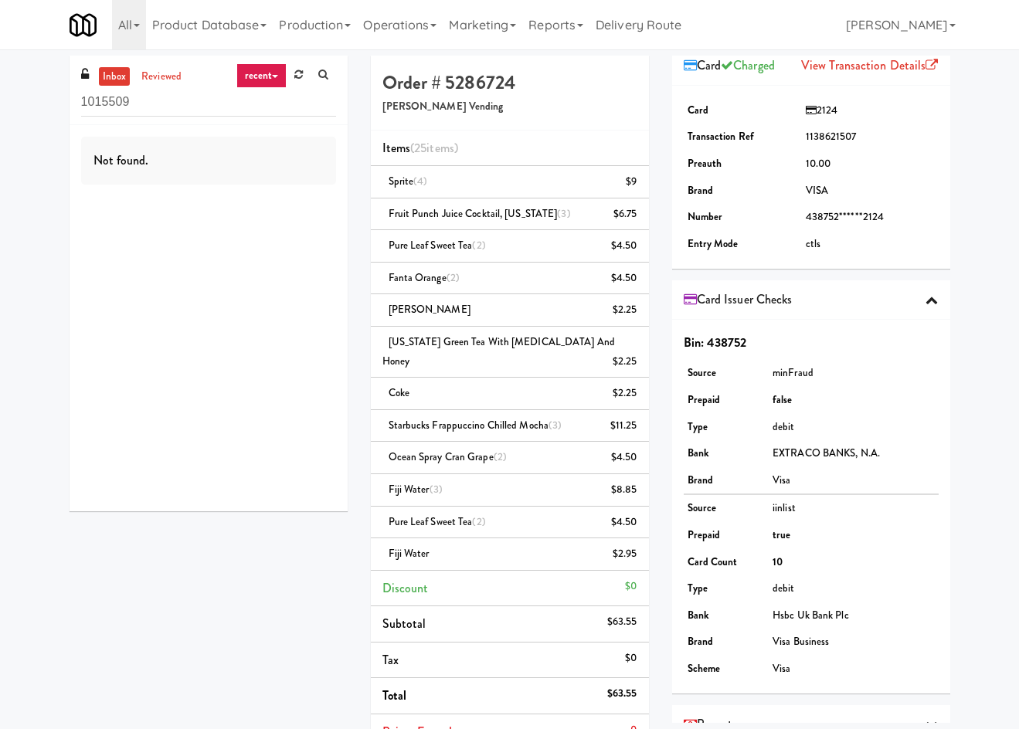
scroll to position [117, 0]
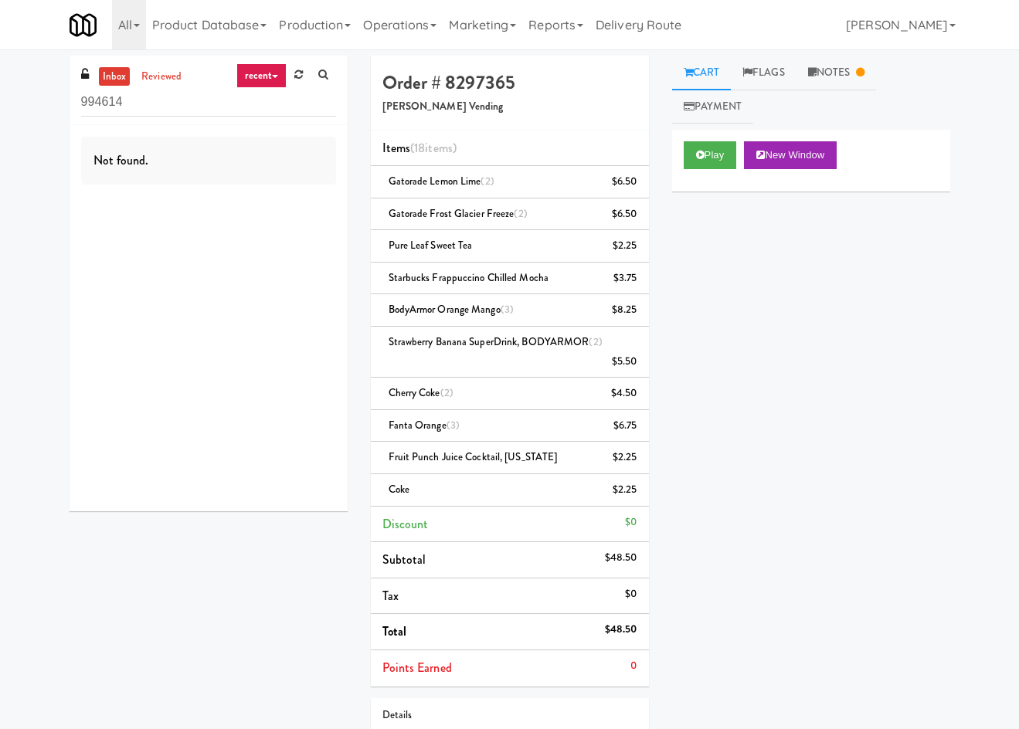
click at [775, 436] on div "Play New Window Primary Flag Clear Flag if unable to determine what was taken o…" at bounding box center [811, 419] width 278 height 579
drag, startPoint x: 711, startPoint y: 155, endPoint x: 687, endPoint y: 184, distance: 37.3
click at [710, 158] on button "Play" at bounding box center [710, 155] width 53 height 28
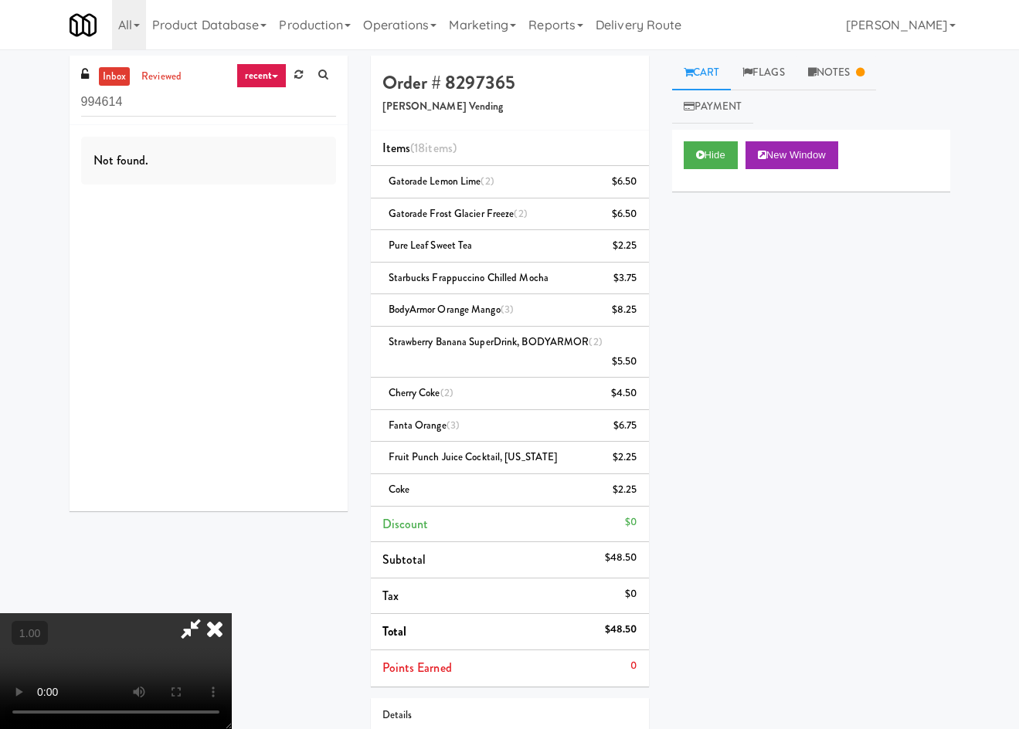
click at [232, 613] on video at bounding box center [116, 671] width 232 height 116
drag, startPoint x: 379, startPoint y: 449, endPoint x: 383, endPoint y: 462, distance: 13.7
click at [232, 613] on video at bounding box center [116, 671] width 232 height 116
drag, startPoint x: 600, startPoint y: 104, endPoint x: 740, endPoint y: 156, distance: 149.1
click at [232, 613] on icon at bounding box center [215, 628] width 34 height 31
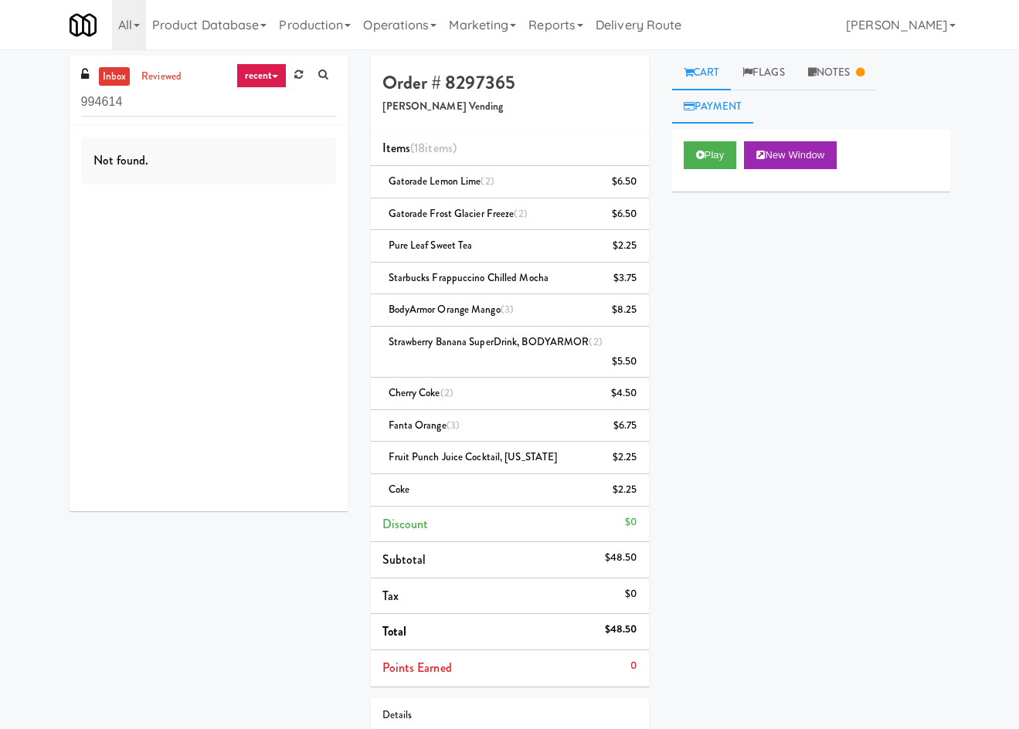
click at [682, 100] on link "Payment" at bounding box center [713, 107] width 82 height 35
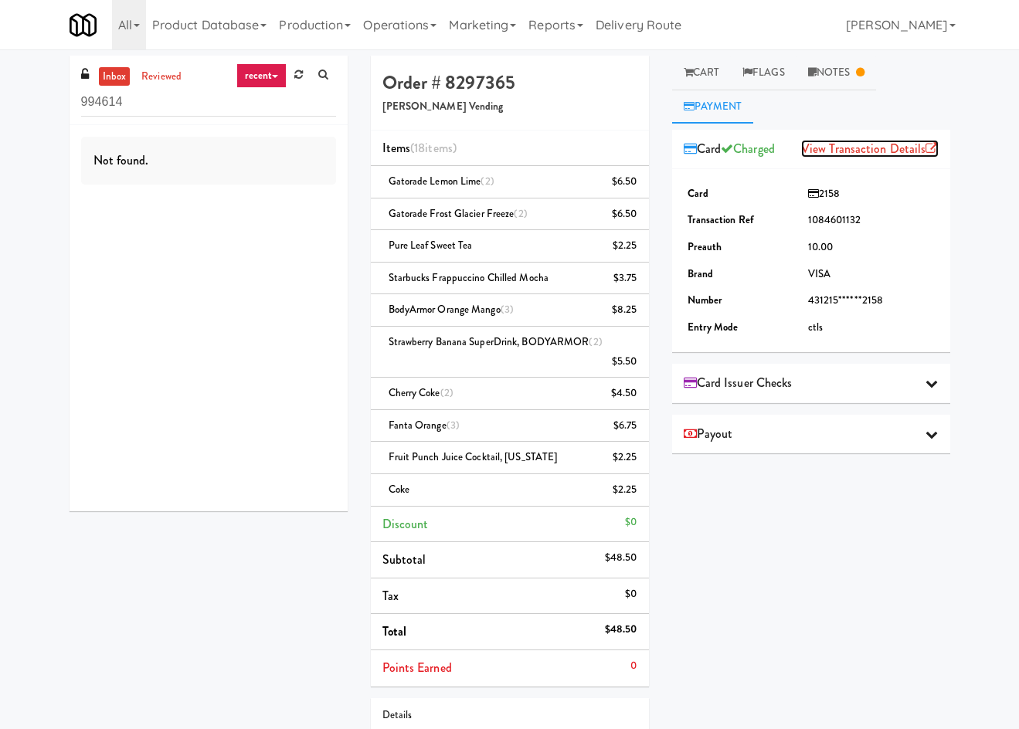
click at [834, 151] on link "View Transaction Details" at bounding box center [869, 149] width 137 height 18
click at [806, 383] on div "Card Issuer Checks" at bounding box center [811, 383] width 255 height 23
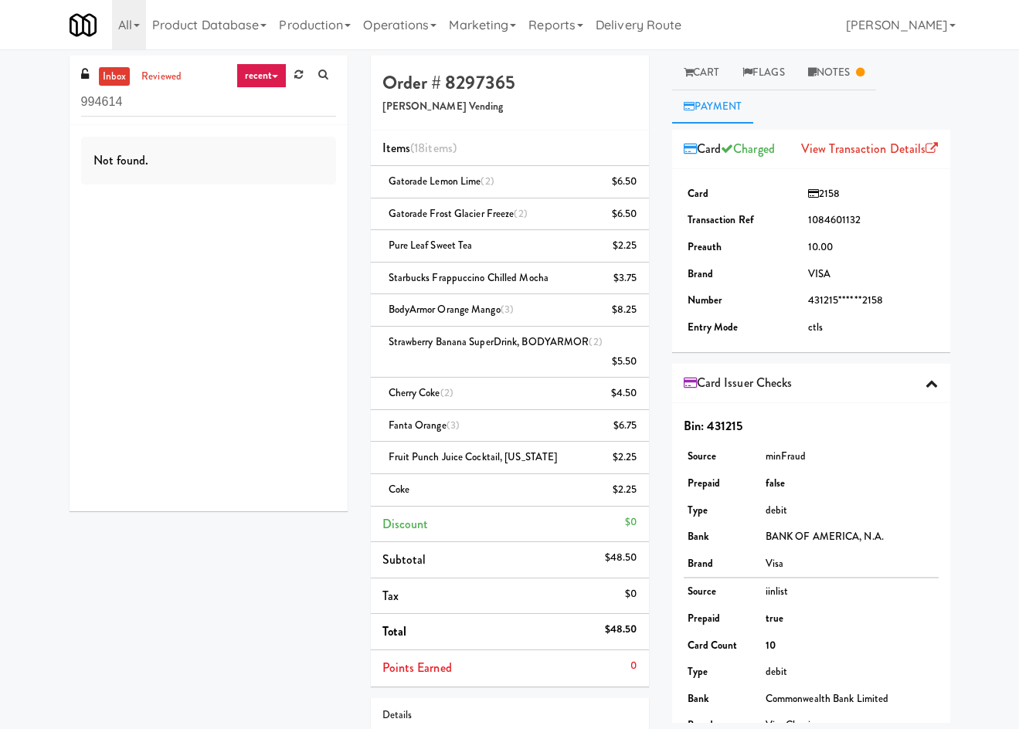
scroll to position [117, 0]
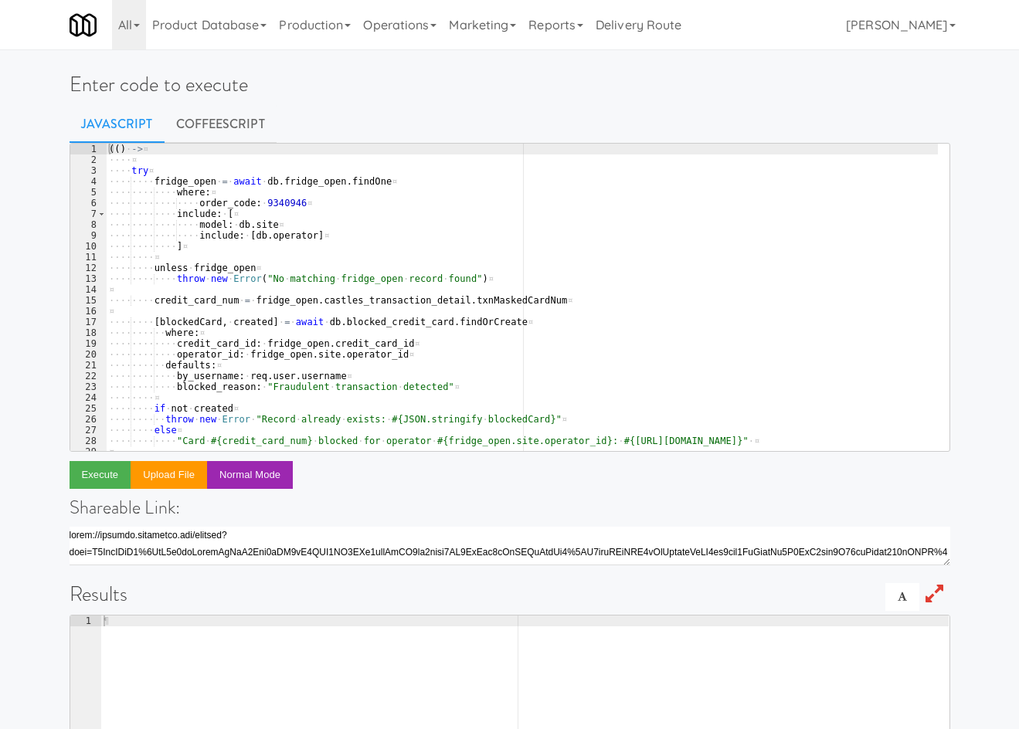
type textarea "order_code: 9340946"
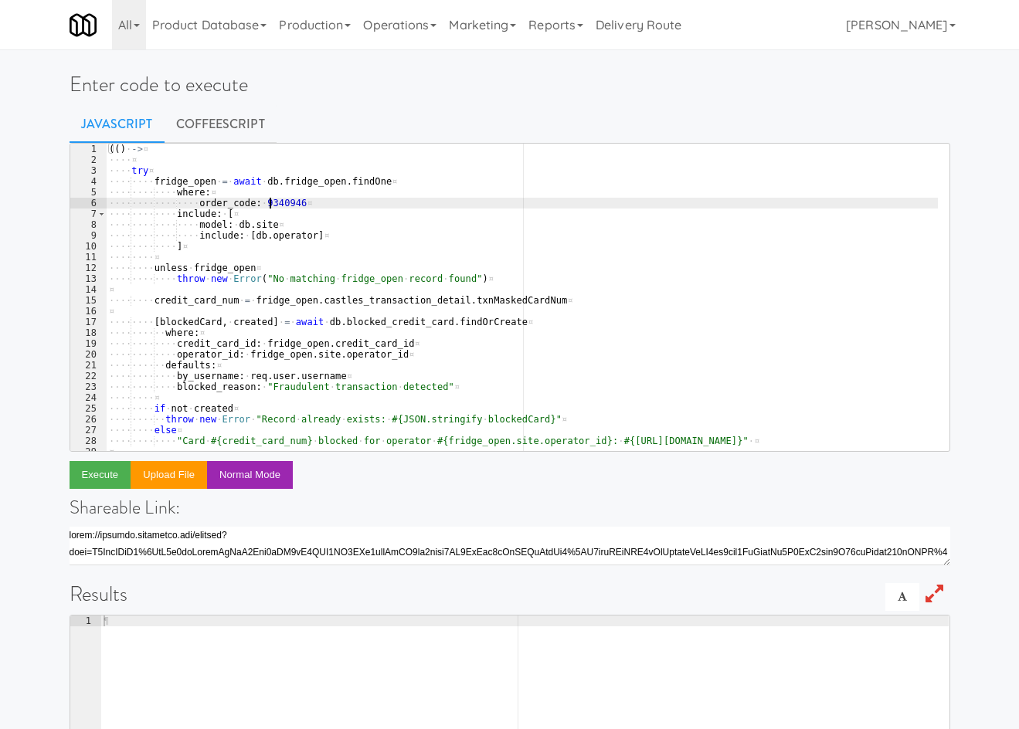
click at [267, 200] on div "(( ) · -> ¤ ···· ¤ ···· try ¤ ···· ···· fridge_open · = · await · db . fridge_o…" at bounding box center [522, 308] width 832 height 329
click at [222, 124] on link "CoffeeScript" at bounding box center [221, 124] width 112 height 39
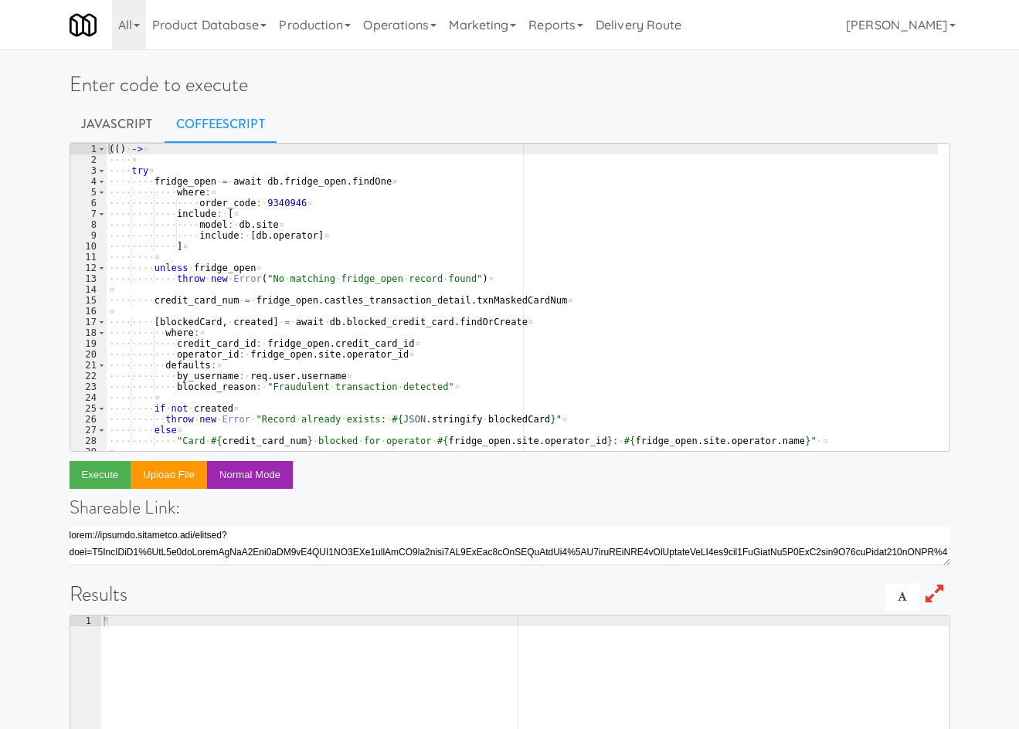
click at [264, 201] on div "( ( ) · -> ¤ ···· ¤ ···· try ¤ ···· ···· fridge_open · = · await · db . fridge_…" at bounding box center [522, 308] width 832 height 329
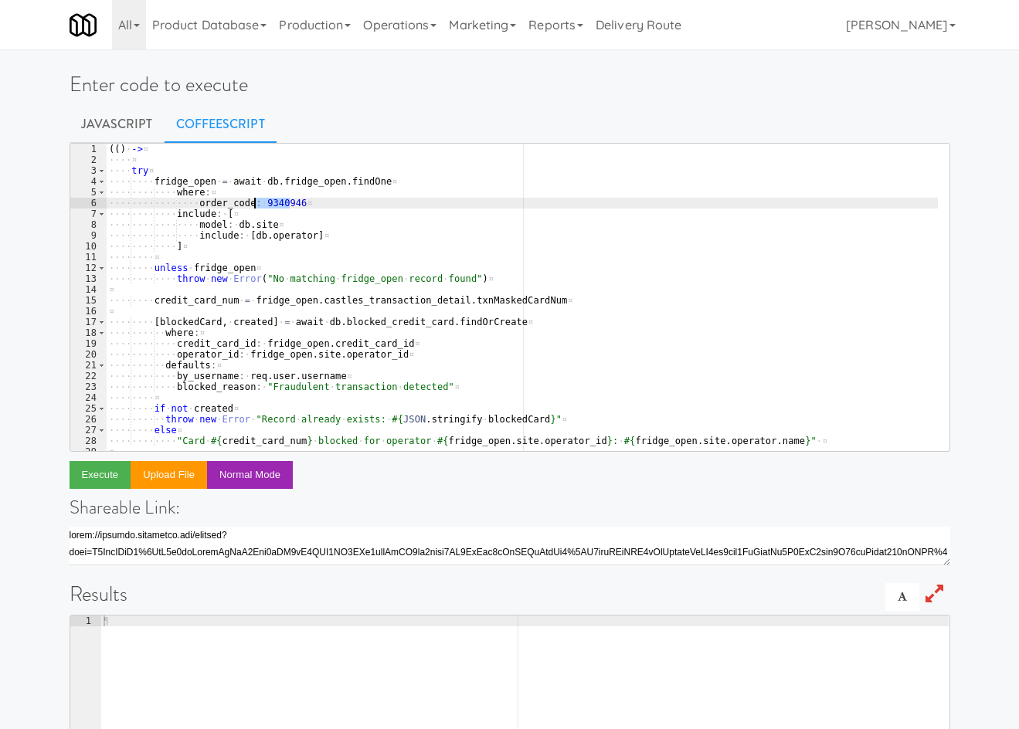
click at [264, 201] on div "( ( ) · -> ¤ ···· ¤ ···· try ¤ ···· ···· fridge_open · = · await · db . fridge_…" at bounding box center [522, 308] width 832 height 329
paste textarea "4352331"
drag, startPoint x: 103, startPoint y: 480, endPoint x: 194, endPoint y: 511, distance: 95.3
click at [104, 480] on button "Execute" at bounding box center [101, 475] width 62 height 28
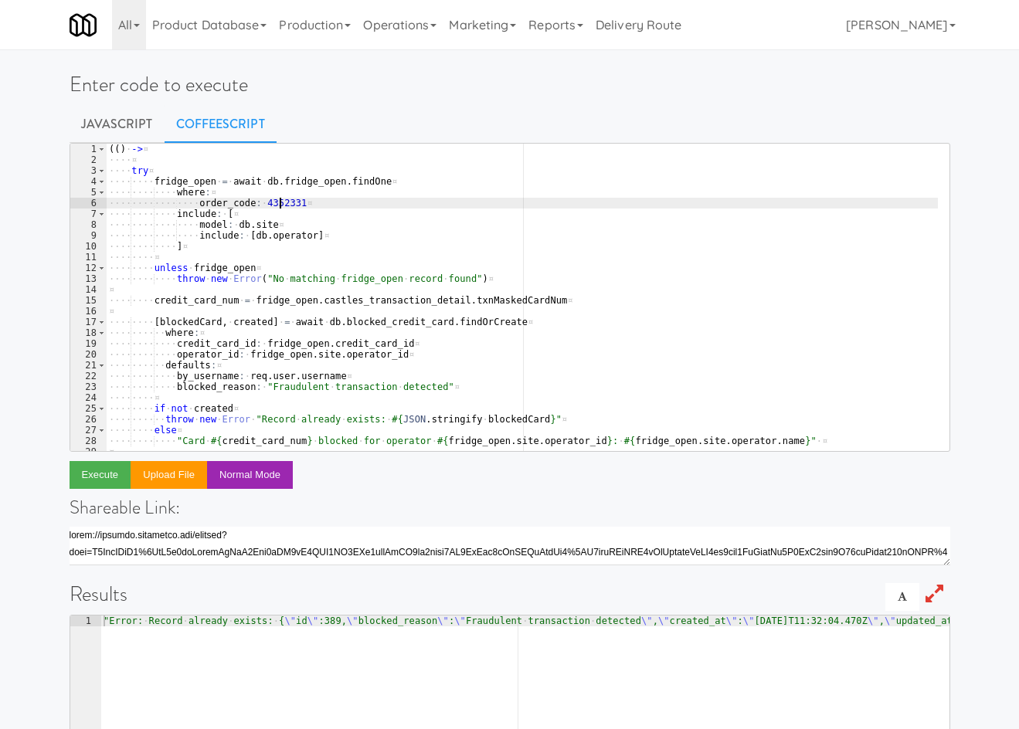
click at [279, 201] on div "( ( ) · -> ¤ ···· ¤ ···· try ¤ ···· ···· fridge_open · = · await · db . fridge_…" at bounding box center [522, 308] width 832 height 329
paste textarea "3734597"
click at [107, 480] on button "Execute" at bounding box center [101, 475] width 62 height 28
click at [271, 208] on div "( ( ) · -> ¤ ···· ¤ ···· try ¤ ···· ···· fridge_open · = · await · db . fridge_…" at bounding box center [522, 308] width 832 height 329
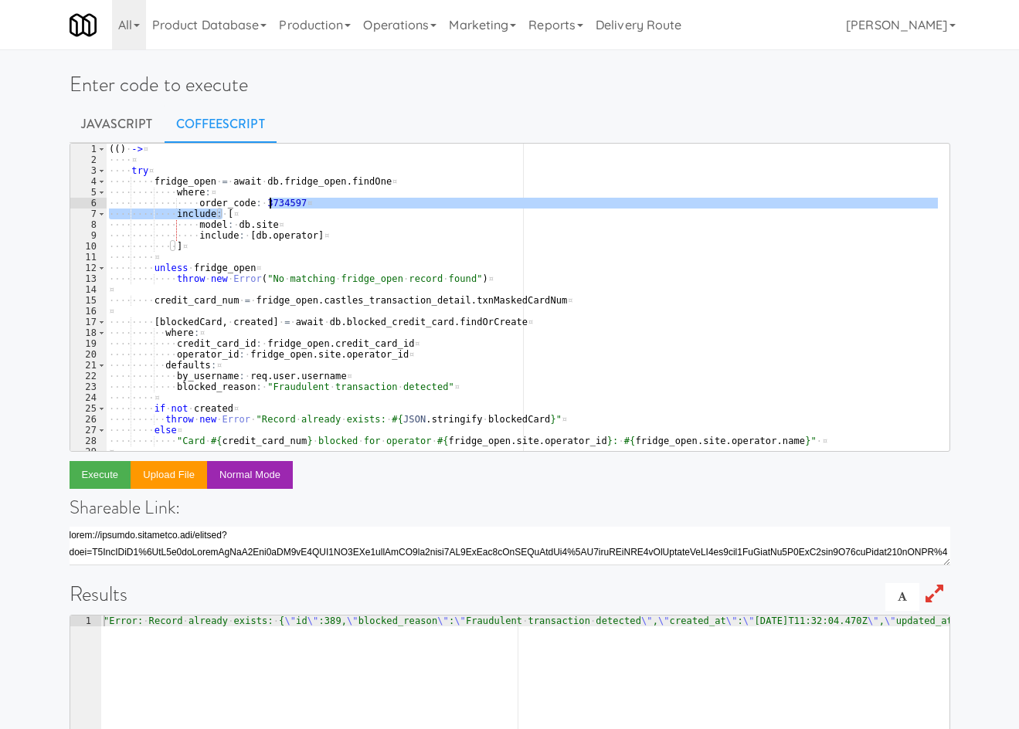
click at [271, 205] on div "( ( ) · -> ¤ ···· ¤ ···· try ¤ ···· ···· fridge_open · = · await · db . fridge_…" at bounding box center [522, 297] width 832 height 307
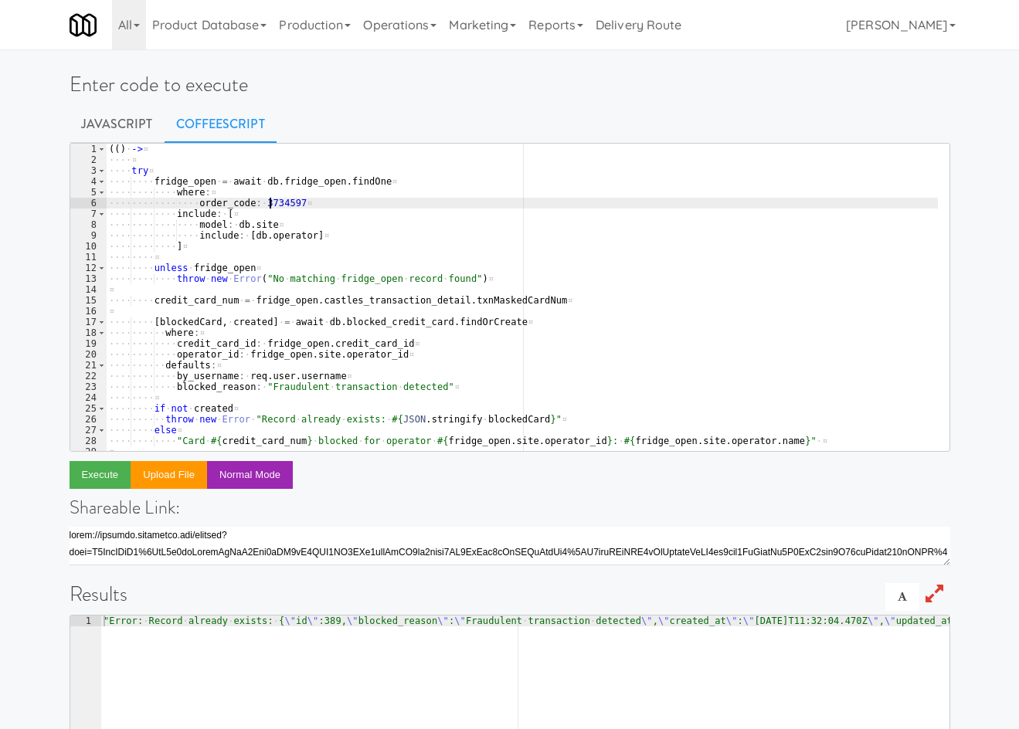
click at [268, 202] on div "( ( ) · -> ¤ ···· ¤ ···· try ¤ ···· ···· fridge_open · = · await · db . fridge_…" at bounding box center [522, 308] width 832 height 329
paste textarea "6967452"
click at [102, 476] on button "Execute" at bounding box center [101, 475] width 62 height 28
click at [262, 204] on div "( ( ) · -> ¤ ···· ¤ ···· try ¤ ···· ···· fridge_open · = · await · db . fridge_…" at bounding box center [522, 308] width 832 height 329
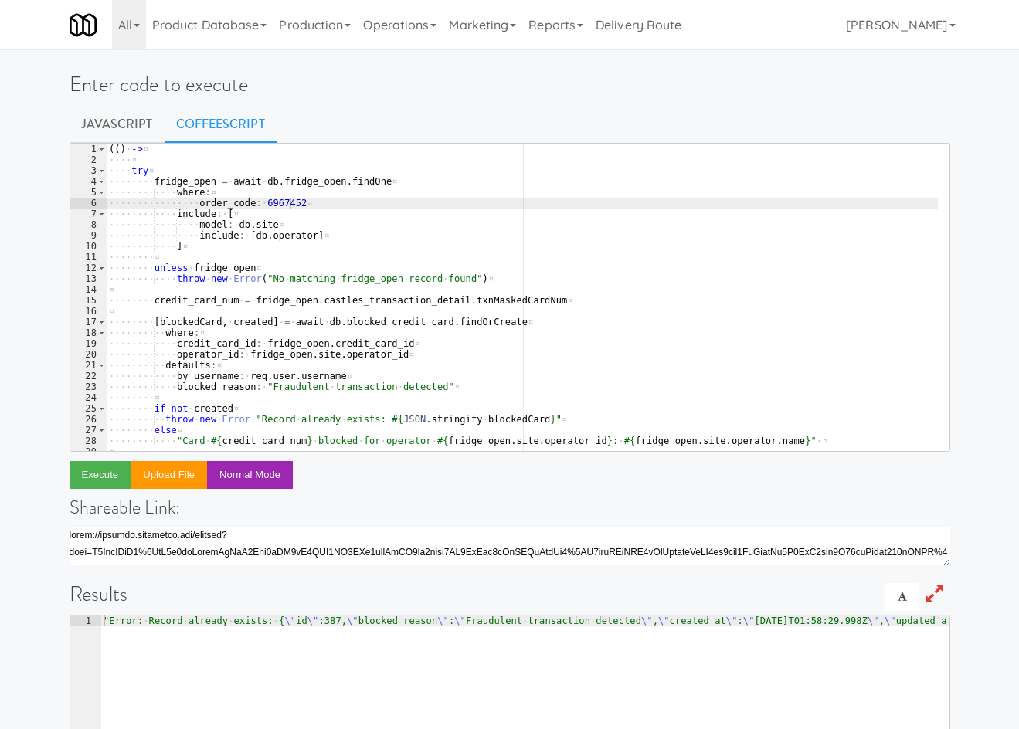
click at [263, 204] on div "( ( ) · -> ¤ ···· ¤ ···· try ¤ ···· ···· fridge_open · = · await · db . fridge_…" at bounding box center [522, 308] width 832 height 329
paste textarea "5286724"
click at [97, 479] on button "Execute" at bounding box center [101, 475] width 62 height 28
click at [266, 202] on div "( ( ) · -> ¤ ···· ¤ ···· try ¤ ···· ···· fridge_open · = · await · db . fridge_…" at bounding box center [522, 308] width 832 height 329
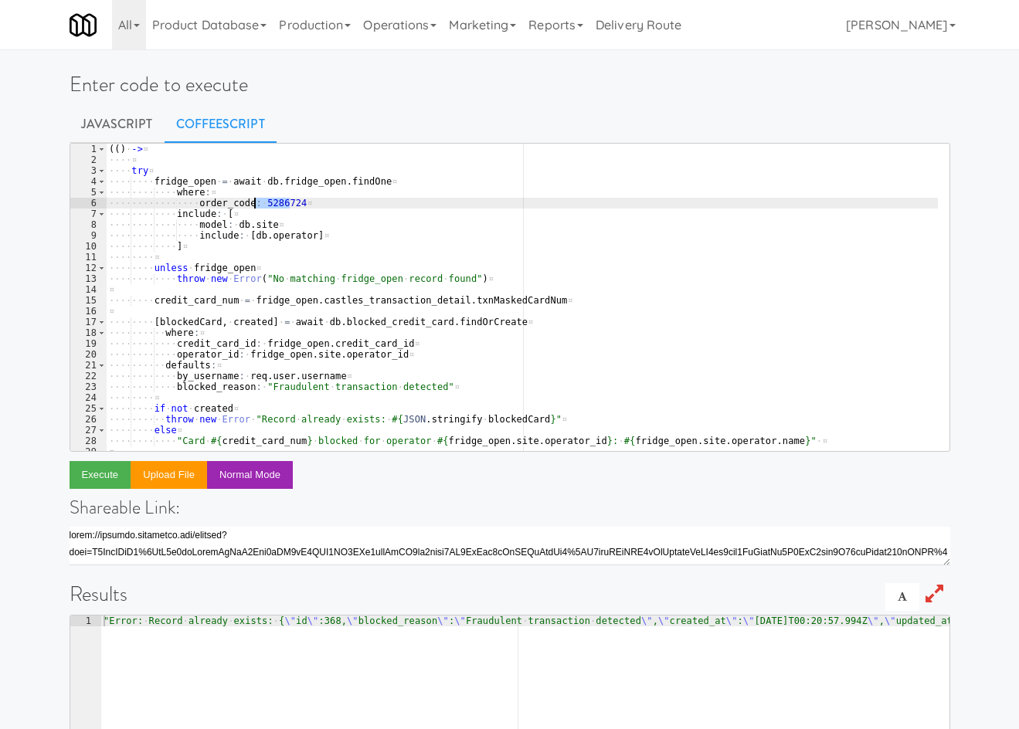
paste textarea "8297365"
click at [97, 471] on button "Execute" at bounding box center [101, 475] width 62 height 28
click at [268, 201] on div "( ( ) · -> ¤ ···· ¤ ···· try ¤ ···· ···· fridge_open · = · await · db . fridge_…" at bounding box center [522, 308] width 832 height 329
paste textarea "678021"
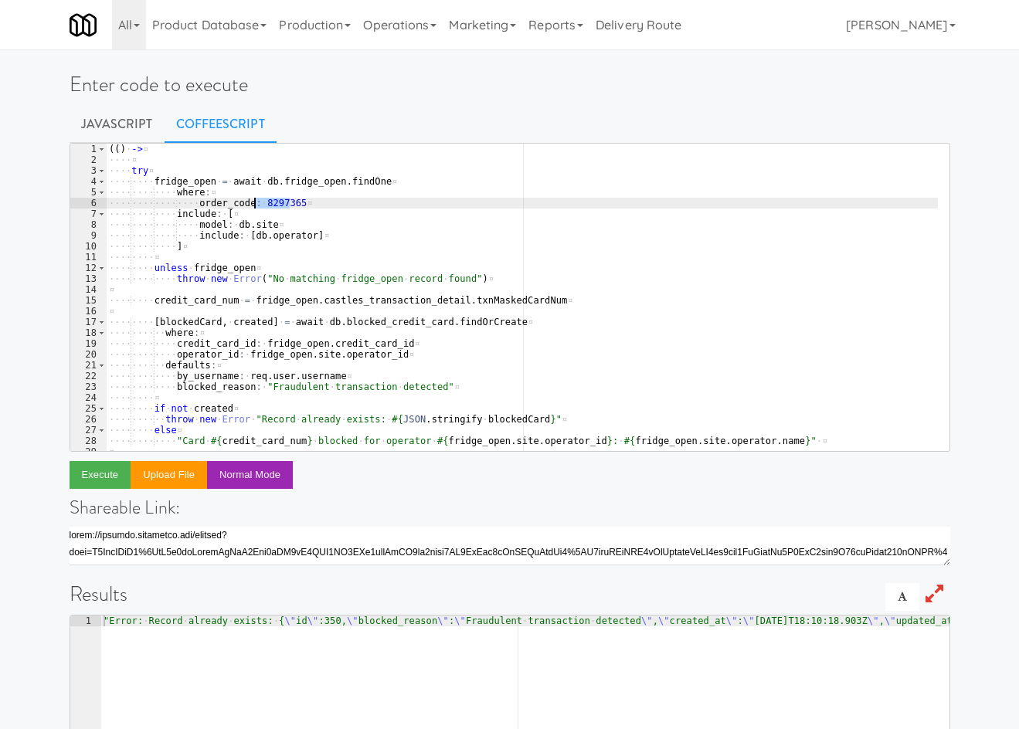
type textarea "order_code: 8678021"
click at [103, 473] on button "Execute" at bounding box center [101, 475] width 62 height 28
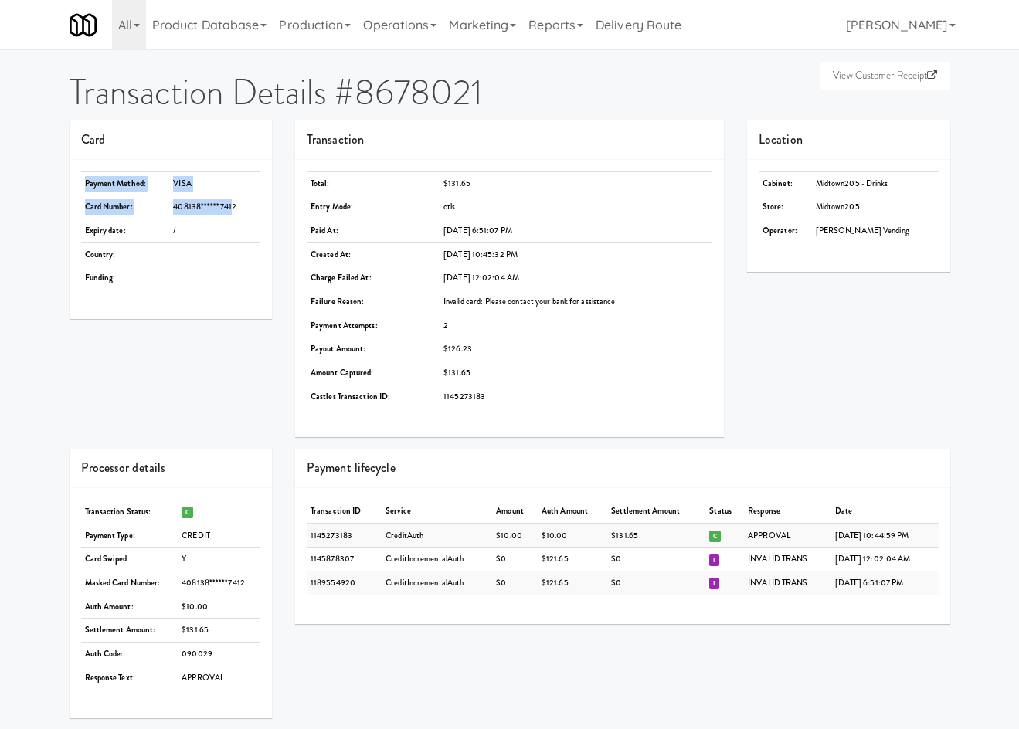
drag, startPoint x: 158, startPoint y: 219, endPoint x: 226, endPoint y: 201, distance: 70.5
click at [226, 201] on div "Payment Method: VISA Card Number: 408138******7412 Expiry date: / Country: Fund…" at bounding box center [171, 239] width 203 height 159
click at [248, 204] on td "408138******7412" at bounding box center [214, 207] width 91 height 24
drag, startPoint x: 246, startPoint y: 205, endPoint x: 135, endPoint y: 205, distance: 110.5
click at [87, 198] on tr "Card Number: 408138******7412" at bounding box center [171, 207] width 180 height 24
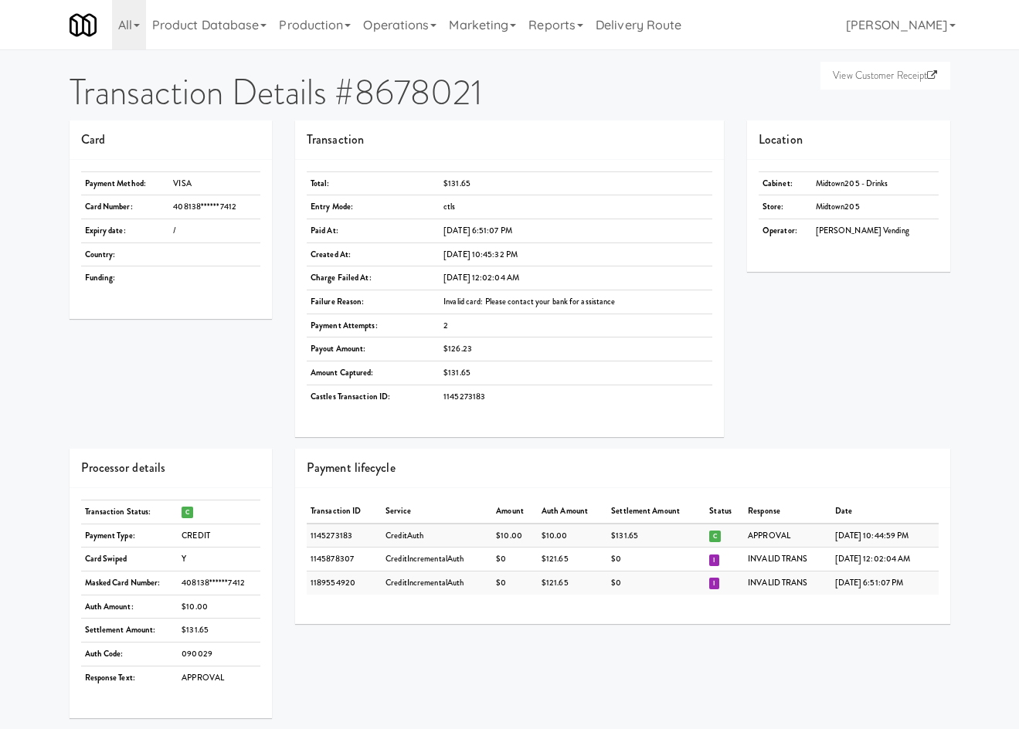
copy tr "Card Number: 408138******7412"
drag, startPoint x: 80, startPoint y: 231, endPoint x: 185, endPoint y: 232, distance: 105.0
click at [185, 232] on div "Payment Method: VISA Card Number: 408138******7412 Expiry date: / Country: Fund…" at bounding box center [171, 239] width 203 height 159
click at [185, 232] on td "/" at bounding box center [214, 231] width 91 height 24
click at [119, 219] on td "Expiry date:" at bounding box center [125, 231] width 89 height 24
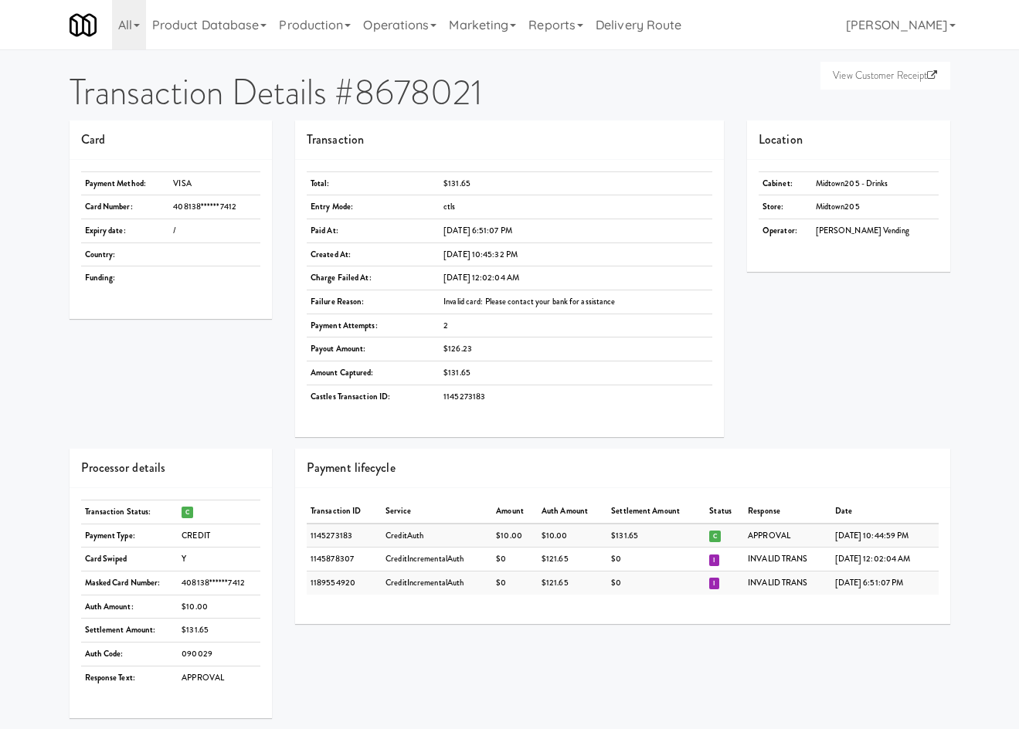
drag, startPoint x: 83, startPoint y: 233, endPoint x: 851, endPoint y: 219, distance: 767.9
click at [200, 233] on tr "Expiry date: /" at bounding box center [171, 231] width 180 height 24
copy tr "Expiry date: /"
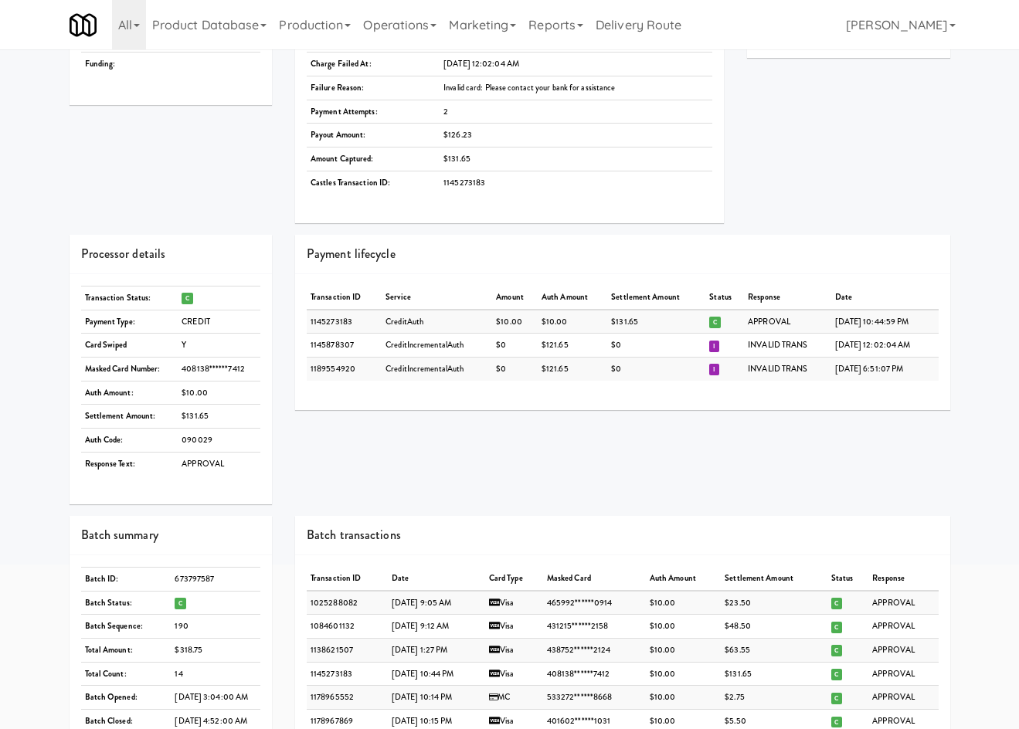
scroll to position [180, 0]
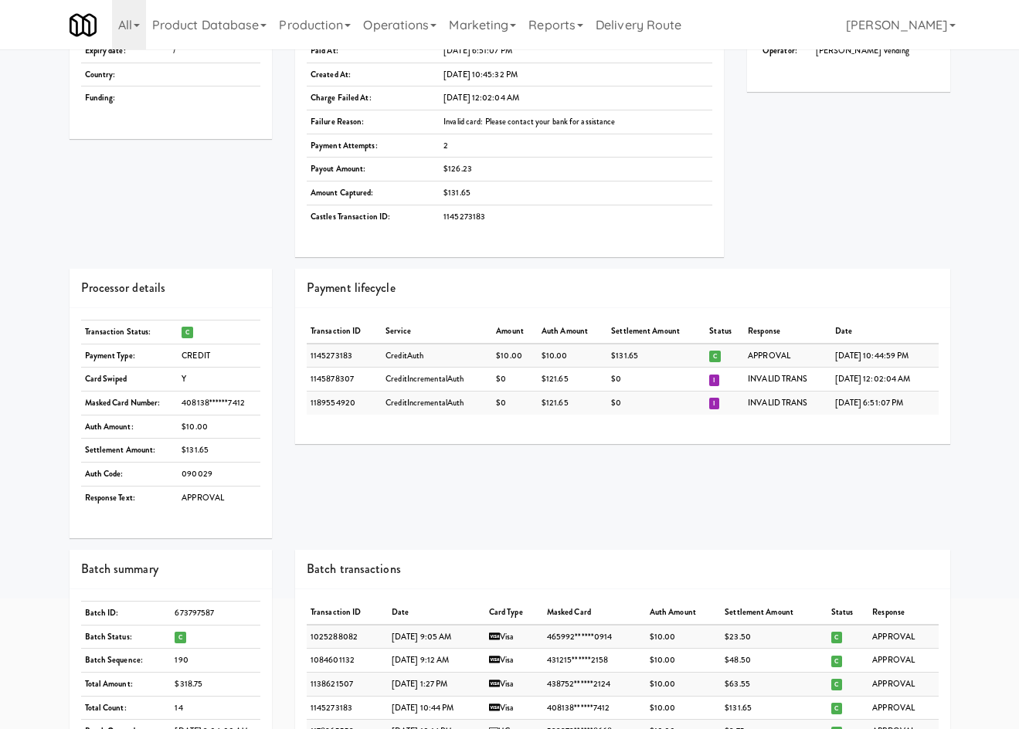
drag, startPoint x: 81, startPoint y: 382, endPoint x: 218, endPoint y: 378, distance: 136.8
click at [218, 378] on tr "Card Swiped Y" at bounding box center [171, 380] width 180 height 24
copy tr "Card Swiped Y"
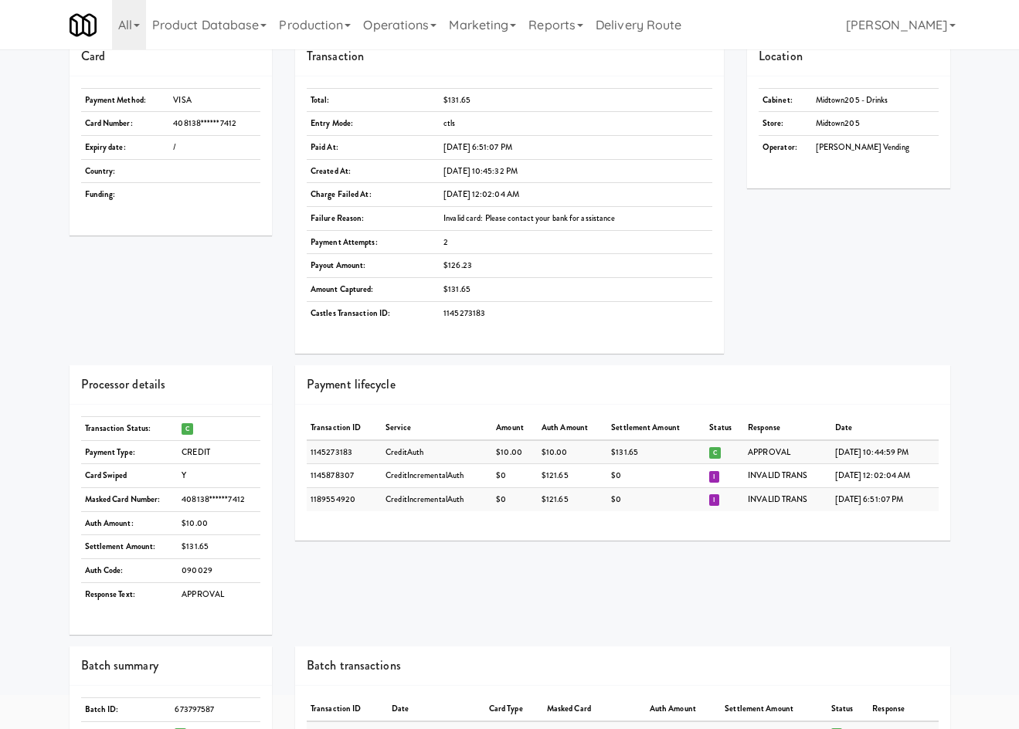
scroll to position [0, 0]
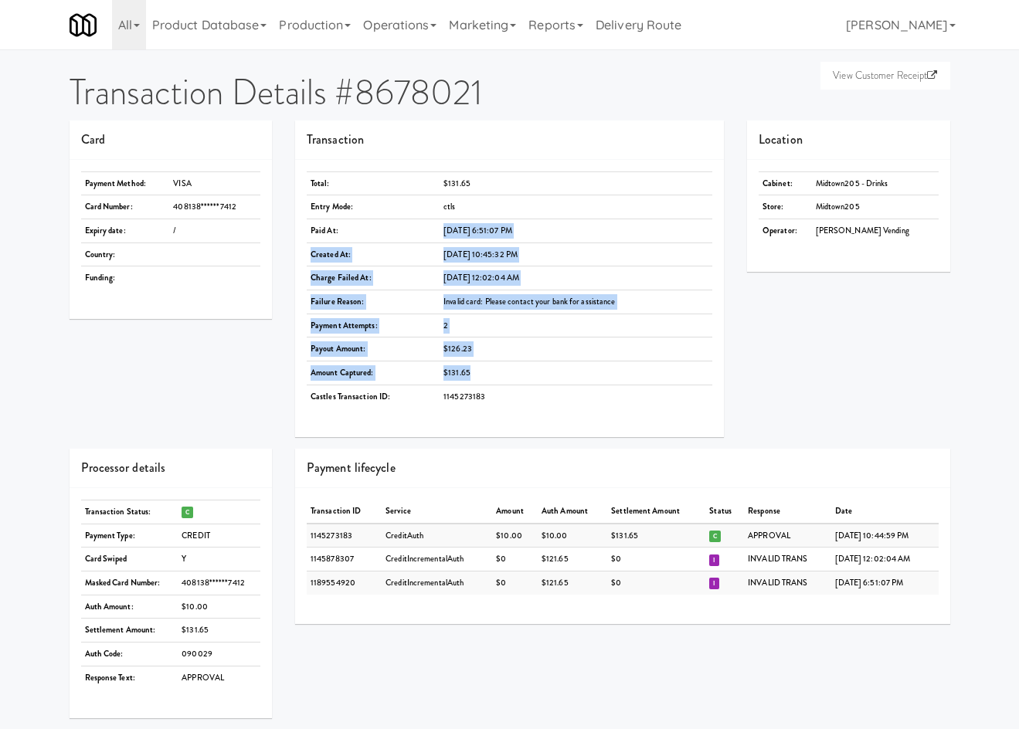
drag, startPoint x: 436, startPoint y: 225, endPoint x: 598, endPoint y: 368, distance: 215.6
click at [598, 368] on tbody "Total: $131.65 Entry Mode: ctls Paid At: [DATE] 6:51:07 PM Created At: [DATE] 1…" at bounding box center [509, 289] width 405 height 236
click at [598, 367] on td "$131.65" at bounding box center [575, 373] width 273 height 24
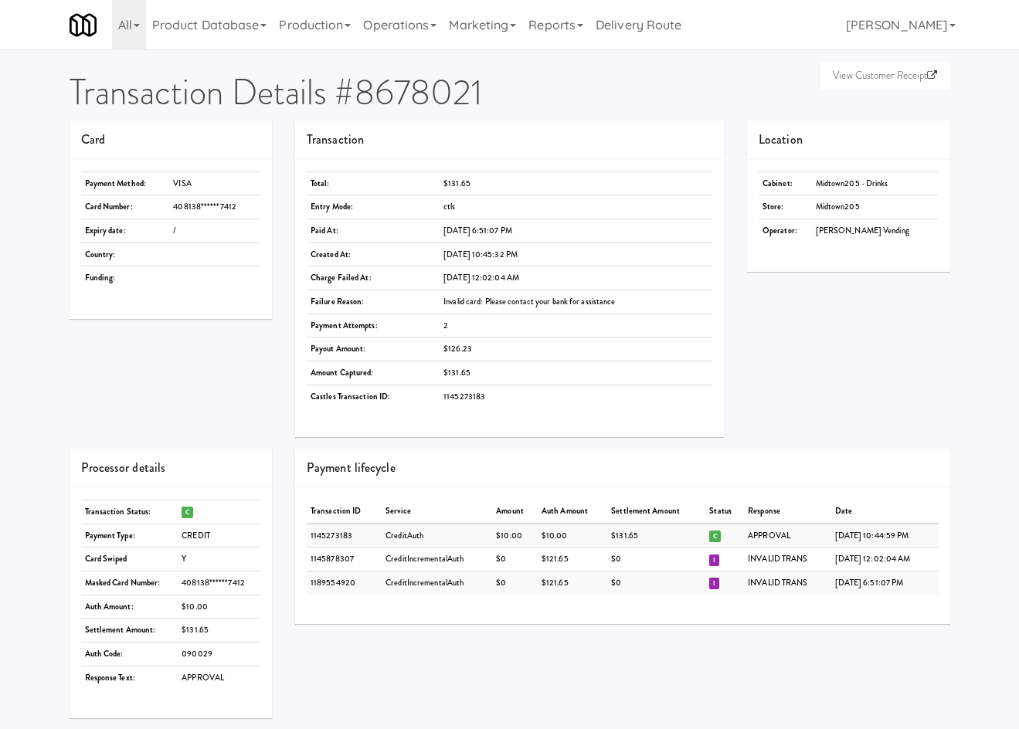
click at [246, 424] on div "Card Payment Method: VISA Card Number: 408138******7412 Expiry date: / Country:…" at bounding box center [510, 284] width 904 height 328
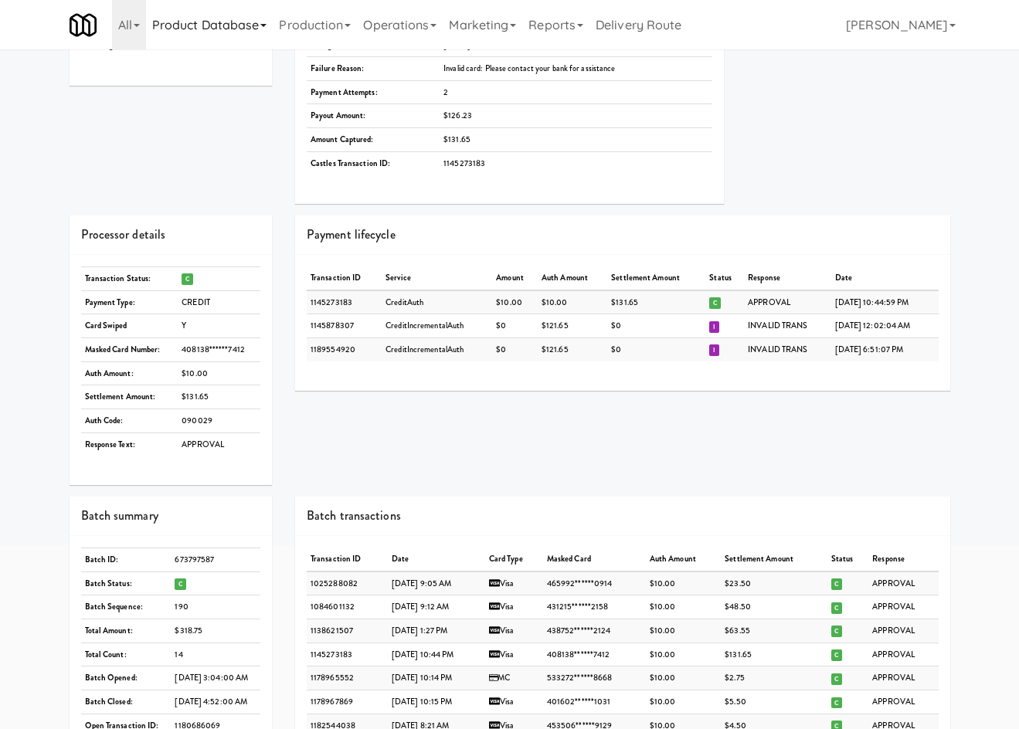
scroll to position [87, 0]
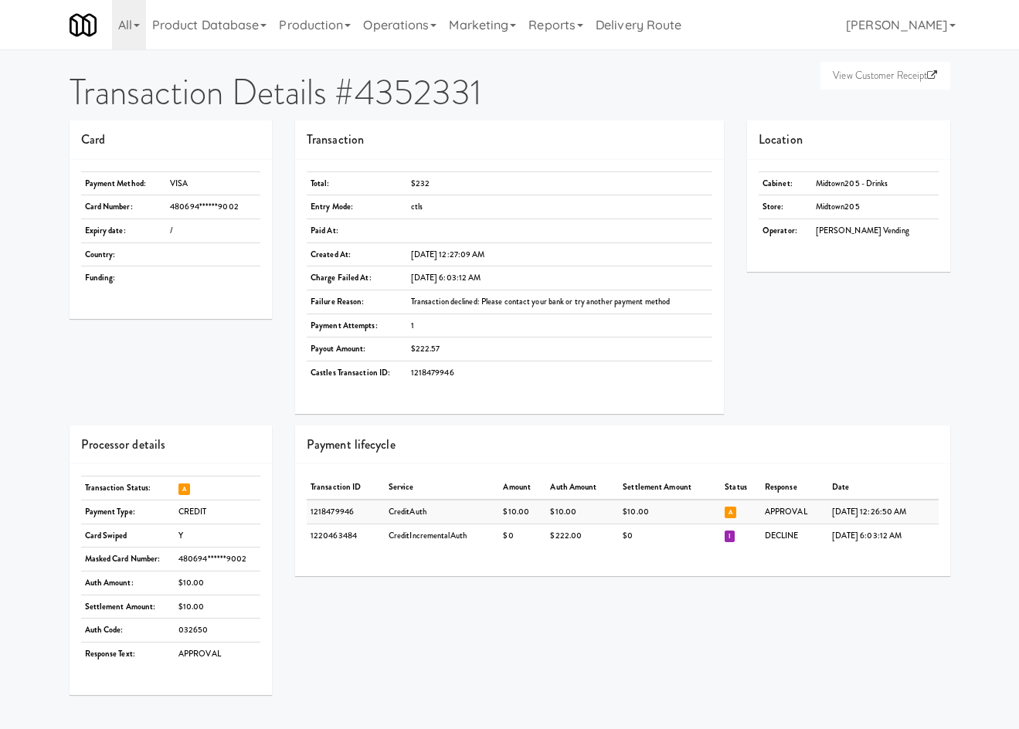
drag, startPoint x: 82, startPoint y: 209, endPoint x: 222, endPoint y: 238, distance: 142.7
click at [222, 238] on tbody "Payment Method: VISA Card Number: 480694******9002 Expiry date: / Country: Fund…" at bounding box center [171, 230] width 180 height 118
drag, startPoint x: 93, startPoint y: 541, endPoint x: 215, endPoint y: 544, distance: 122.1
click at [194, 541] on tr "Card Swiped Y" at bounding box center [171, 536] width 180 height 24
copy tr "Card Swiped Y"
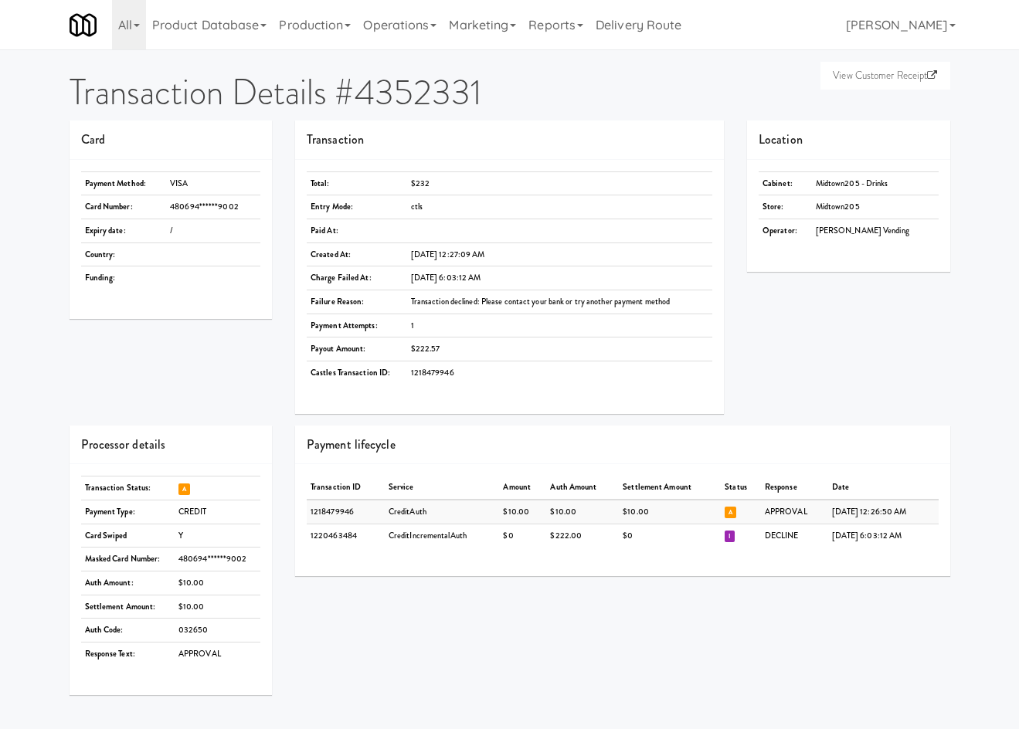
scroll to position [49, 0]
drag, startPoint x: 113, startPoint y: 203, endPoint x: 219, endPoint y: 226, distance: 109.1
click at [219, 226] on div "Payment Method: VISA Card Number: 480694******9002 Expiry date: / Country: Fund…" at bounding box center [171, 239] width 203 height 159
click at [230, 220] on td "/" at bounding box center [213, 231] width 94 height 24
drag, startPoint x: 213, startPoint y: 236, endPoint x: 85, endPoint y: 208, distance: 131.2
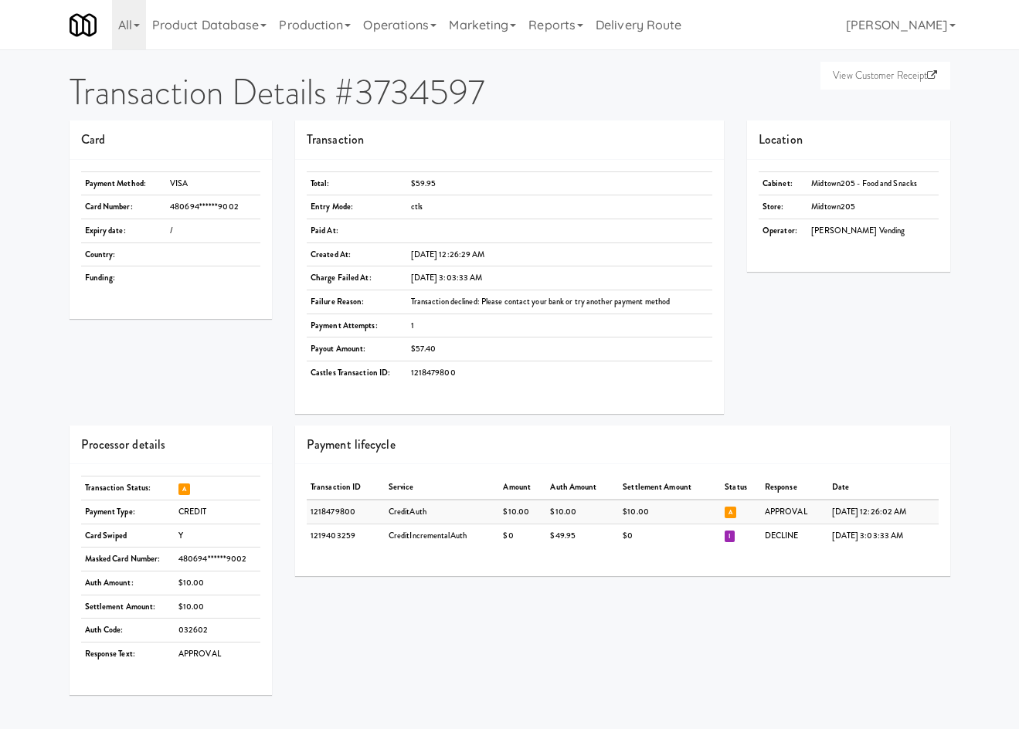
click at [85, 208] on tbody "Payment Method: VISA Card Number: 480694******9002 Expiry date: / Country: Fund…" at bounding box center [171, 230] width 180 height 118
copy tbody "Card Number: 480694******9002 Expiry date: /"
drag, startPoint x: 116, startPoint y: 541, endPoint x: 182, endPoint y: 542, distance: 65.7
click at [182, 542] on div "Transaction Status: A Payment Type: CREDIT Card Swiped Y Masked Card Number: 48…" at bounding box center [171, 579] width 203 height 231
click at [182, 542] on td "Y" at bounding box center [218, 536] width 86 height 24
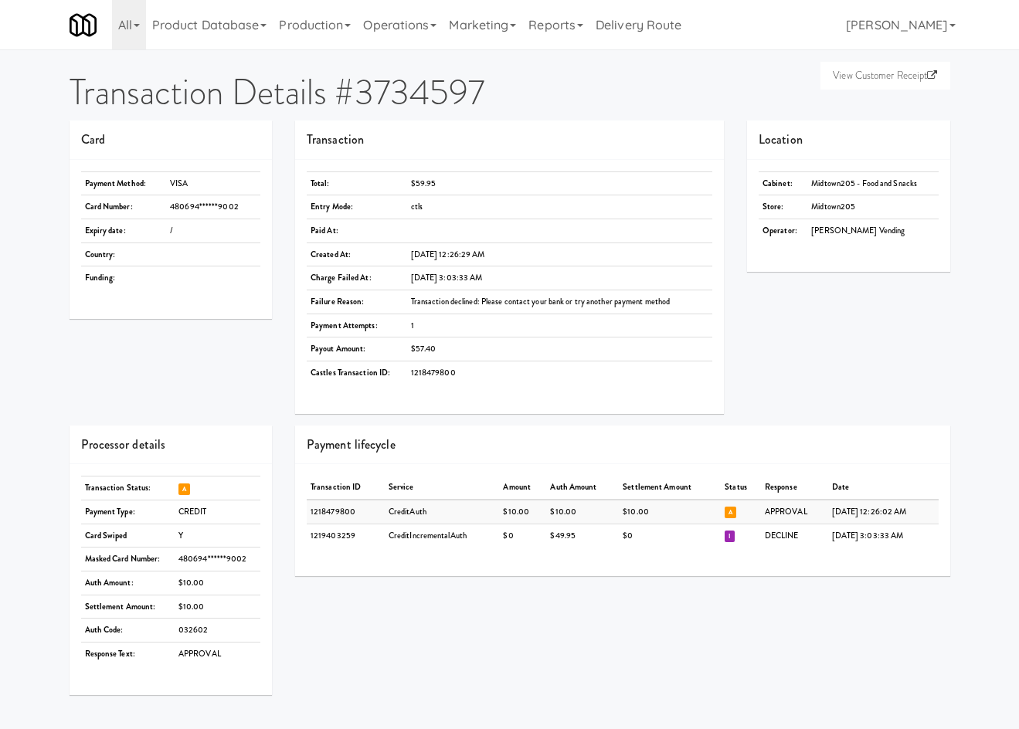
drag, startPoint x: 189, startPoint y: 534, endPoint x: 85, endPoint y: 531, distance: 104.3
click at [85, 531] on tr "Card Swiped Y" at bounding box center [171, 536] width 180 height 24
copy tr "Card Swiped Y"
click at [453, 100] on h2 "Transaction Details #6967452" at bounding box center [510, 92] width 881 height 39
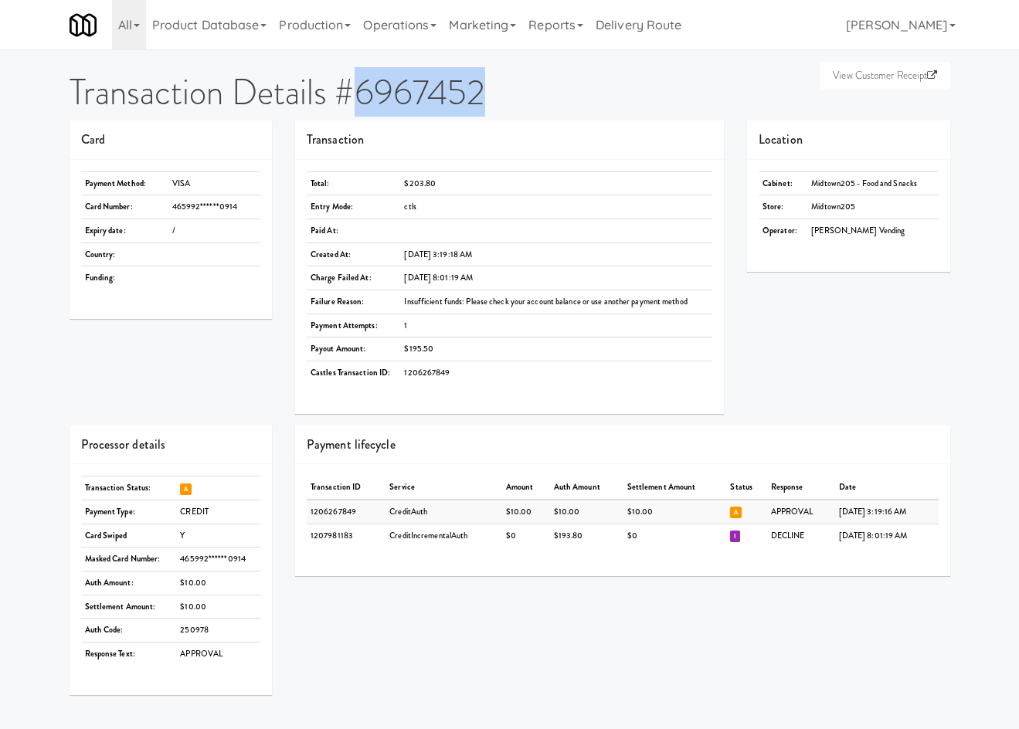
click at [453, 100] on h2 "Transaction Details #6967452" at bounding box center [510, 92] width 881 height 39
copy h2 "6967452"
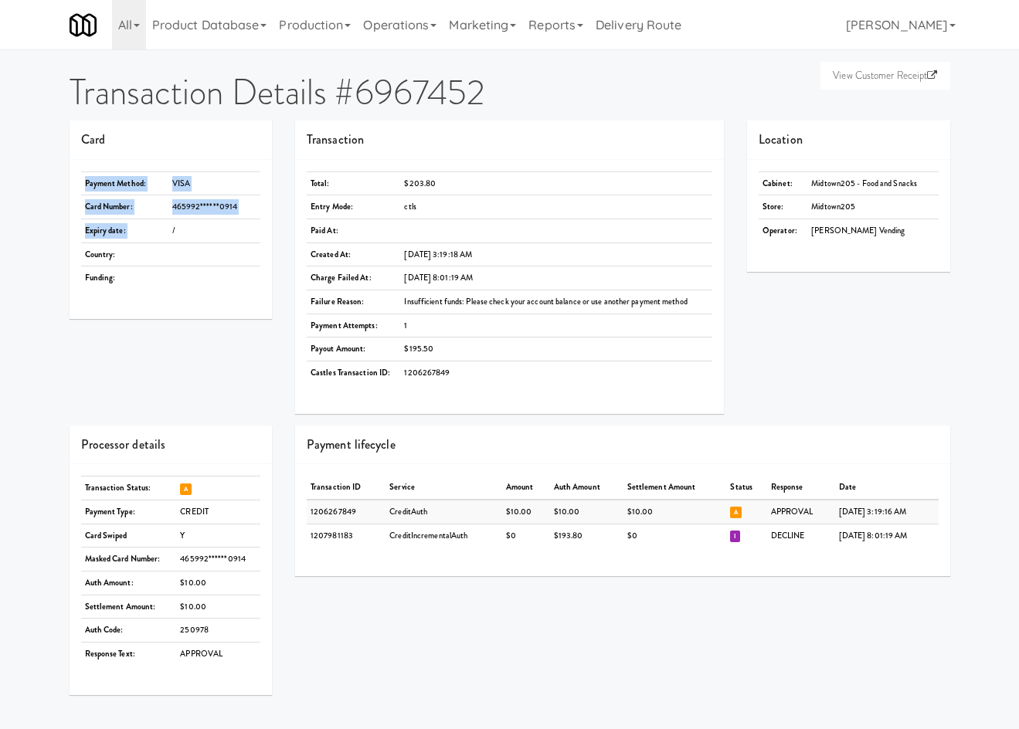
drag, startPoint x: 76, startPoint y: 209, endPoint x: 174, endPoint y: 232, distance: 100.0
click at [174, 232] on div "Payment Method: VISA Card Number: 465992******0914 Expiry date: / Country: Fund…" at bounding box center [171, 239] width 203 height 159
click at [182, 226] on td "/" at bounding box center [214, 231] width 92 height 24
drag, startPoint x: 183, startPoint y: 229, endPoint x: 517, endPoint y: 327, distance: 348.3
click at [83, 208] on tbody "Payment Method: VISA Card Number: 465992******0914 Expiry date: / Country: Fund…" at bounding box center [171, 230] width 180 height 118
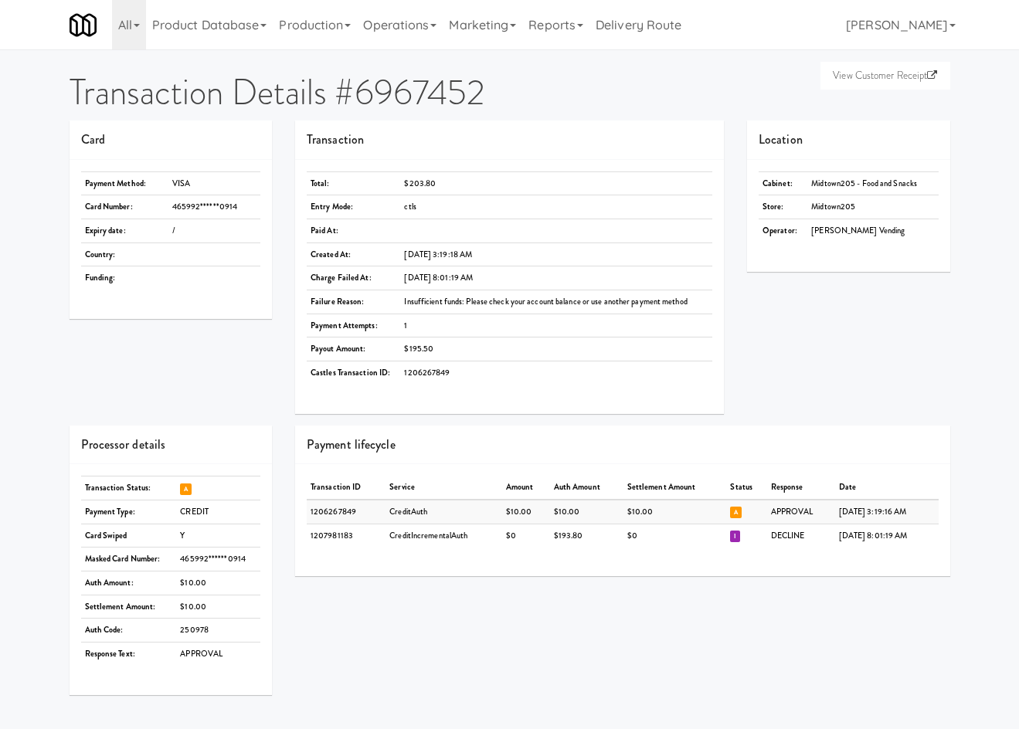
copy tbody "Card Number: 465992******0914 Expiry date: /"
drag, startPoint x: 77, startPoint y: 534, endPoint x: 190, endPoint y: 537, distance: 112.8
click at [190, 537] on div "Transaction Status: A Payment Type: CREDIT Card Swiped Y Masked Card Number: 46…" at bounding box center [171, 579] width 203 height 231
click at [190, 537] on td "Y" at bounding box center [218, 536] width 84 height 24
drag, startPoint x: 194, startPoint y: 535, endPoint x: 114, endPoint y: 536, distance: 80.3
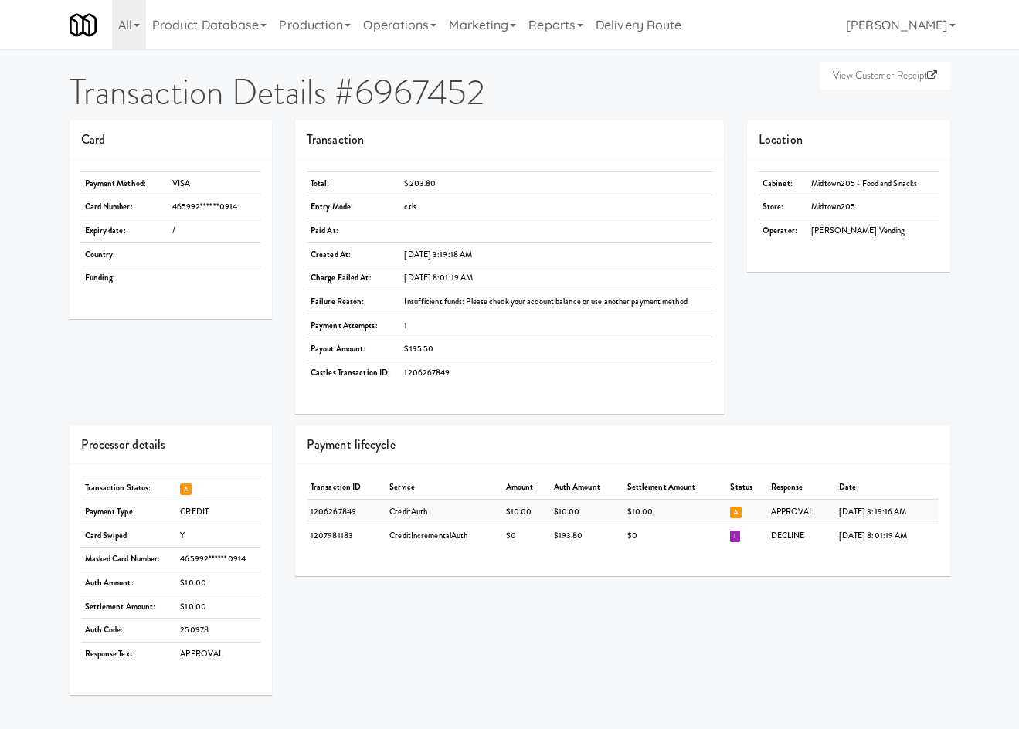
click at [94, 537] on tr "Card Swiped Y" at bounding box center [171, 536] width 180 height 24
copy tr "rd Swiped Y"
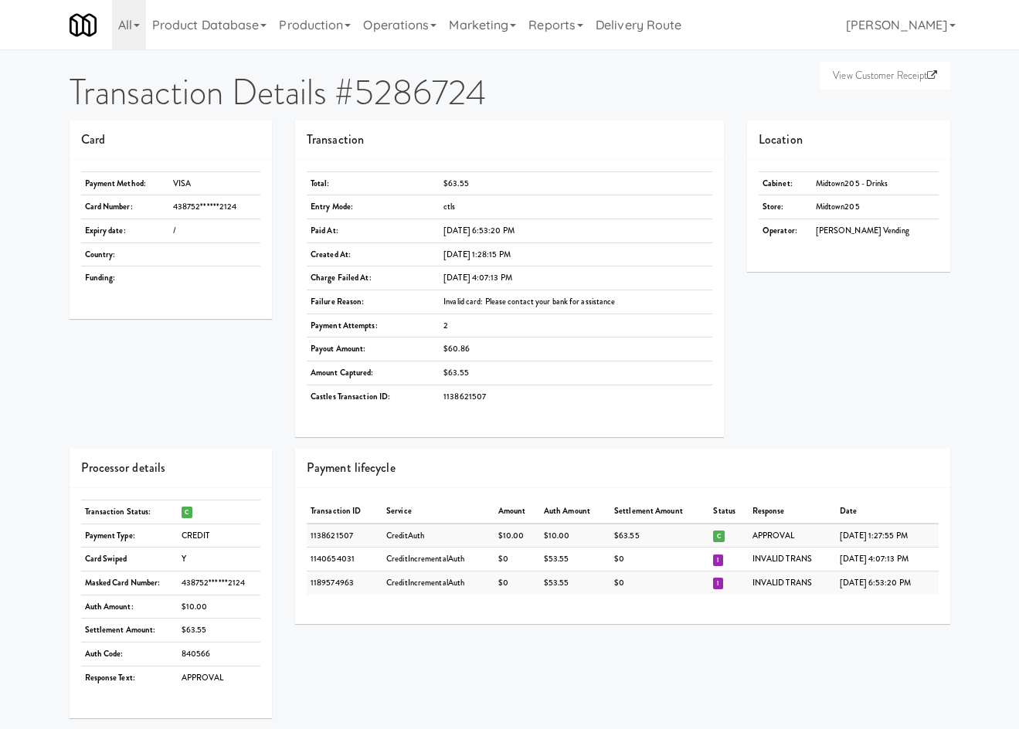
drag, startPoint x: 75, startPoint y: 206, endPoint x: 192, endPoint y: 224, distance: 118.0
click at [192, 224] on div "Payment Method: VISA Card Number: 438752******2124 Expiry date: / Country: Fund…" at bounding box center [171, 239] width 203 height 159
click at [192, 224] on td "/" at bounding box center [214, 231] width 91 height 24
drag, startPoint x: 188, startPoint y: 233, endPoint x: 157, endPoint y: 232, distance: 31.7
click at [84, 212] on tbody "Payment Method: VISA Card Number: 438752******2124 Expiry date: / Country: Fund…" at bounding box center [171, 230] width 180 height 118
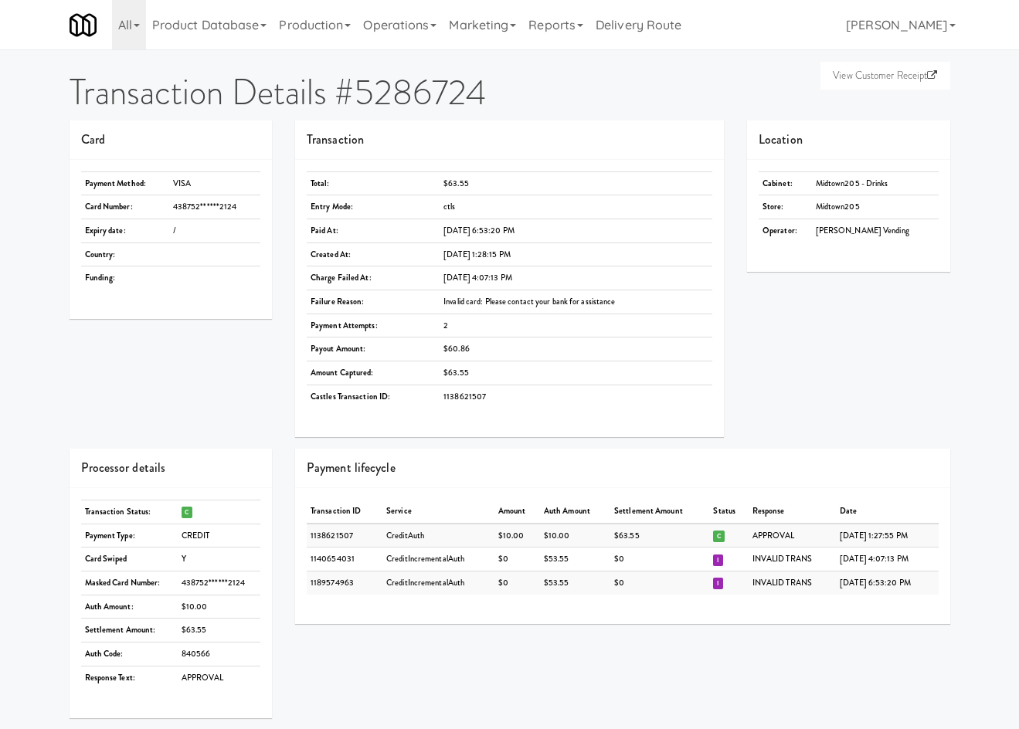
copy tbody "Card Number: 438752******2124 Expiry date: /"
drag, startPoint x: 83, startPoint y: 565, endPoint x: 192, endPoint y: 559, distance: 109.0
click at [192, 559] on tr "Card Swiped Y" at bounding box center [171, 560] width 180 height 24
copy tr "Card Swiped Y"
click at [938, 383] on div "Card Payment Method: VISA Card Number: 431215******2158 Expiry date: / Country:…" at bounding box center [510, 284] width 904 height 328
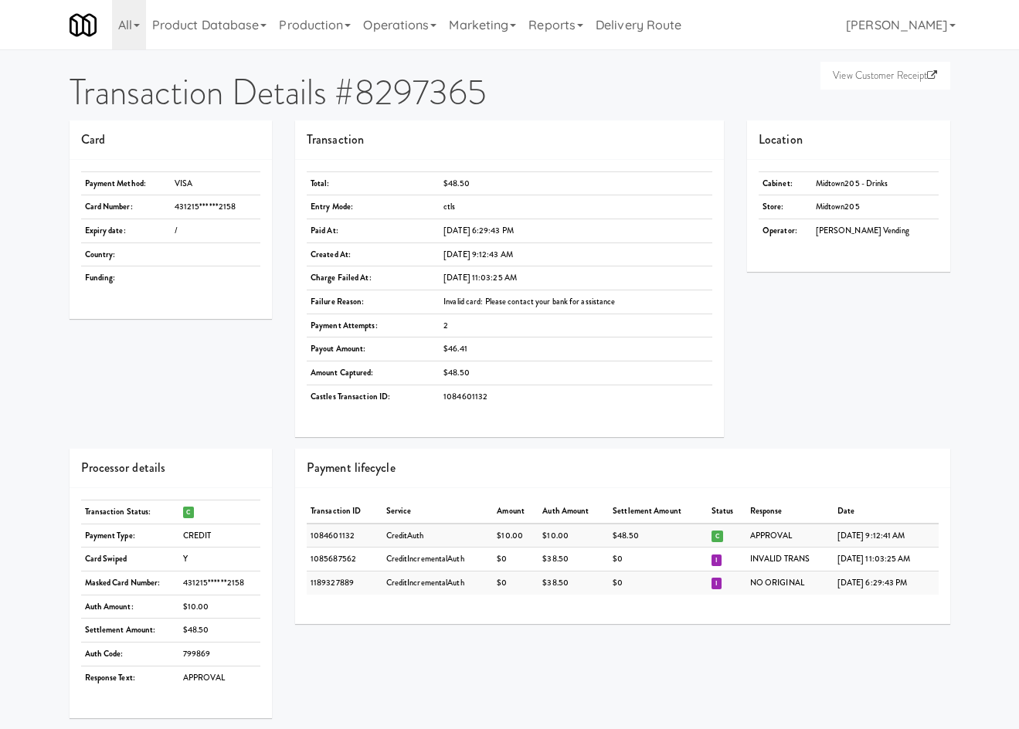
drag, startPoint x: 175, startPoint y: 222, endPoint x: 209, endPoint y: 236, distance: 37.2
click at [209, 236] on tbody "Payment Method: VISA Card Number: 431215******2158 Expiry date: / Country: Fund…" at bounding box center [171, 230] width 180 height 118
click at [209, 236] on td "/" at bounding box center [216, 231] width 90 height 24
drag, startPoint x: 126, startPoint y: 222, endPoint x: 83, endPoint y: 209, distance: 44.5
click at [83, 209] on tbody "Payment Method: VISA Card Number: 431215******2158 Expiry date: / Country: Fund…" at bounding box center [171, 230] width 180 height 118
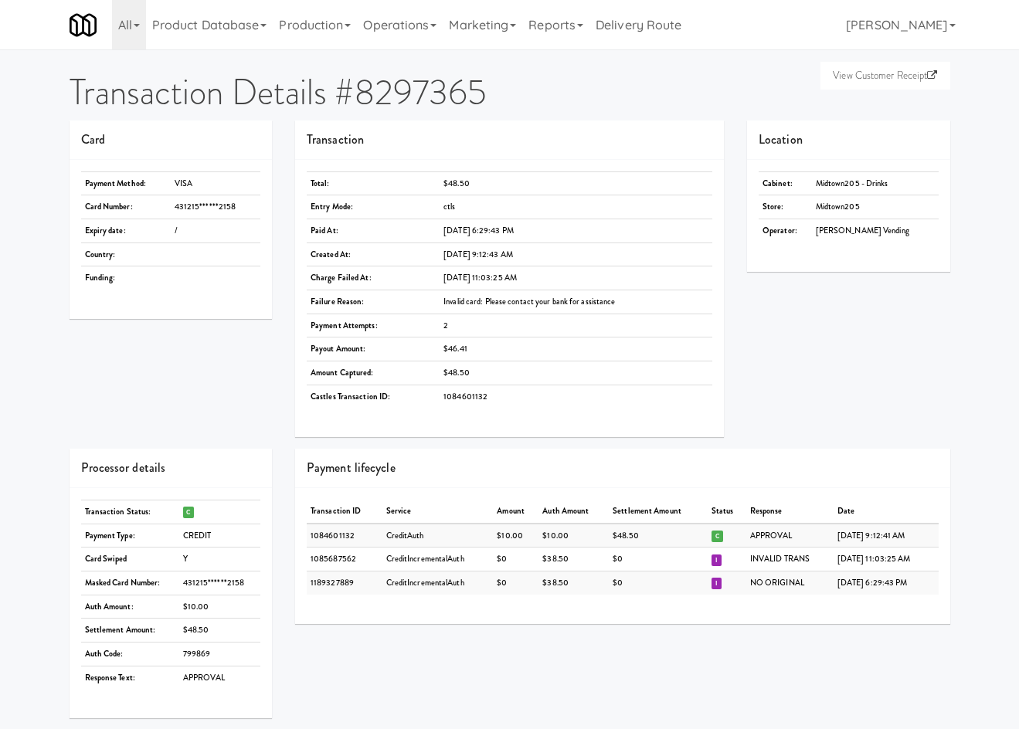
copy tbody "Card Number: 431215******2158 Expiry date: /"
click at [152, 561] on td "Card Swiped" at bounding box center [130, 560] width 98 height 24
click at [151, 560] on td "Card Swiped" at bounding box center [130, 560] width 98 height 24
click at [123, 565] on td "Card Swiped" at bounding box center [130, 560] width 98 height 24
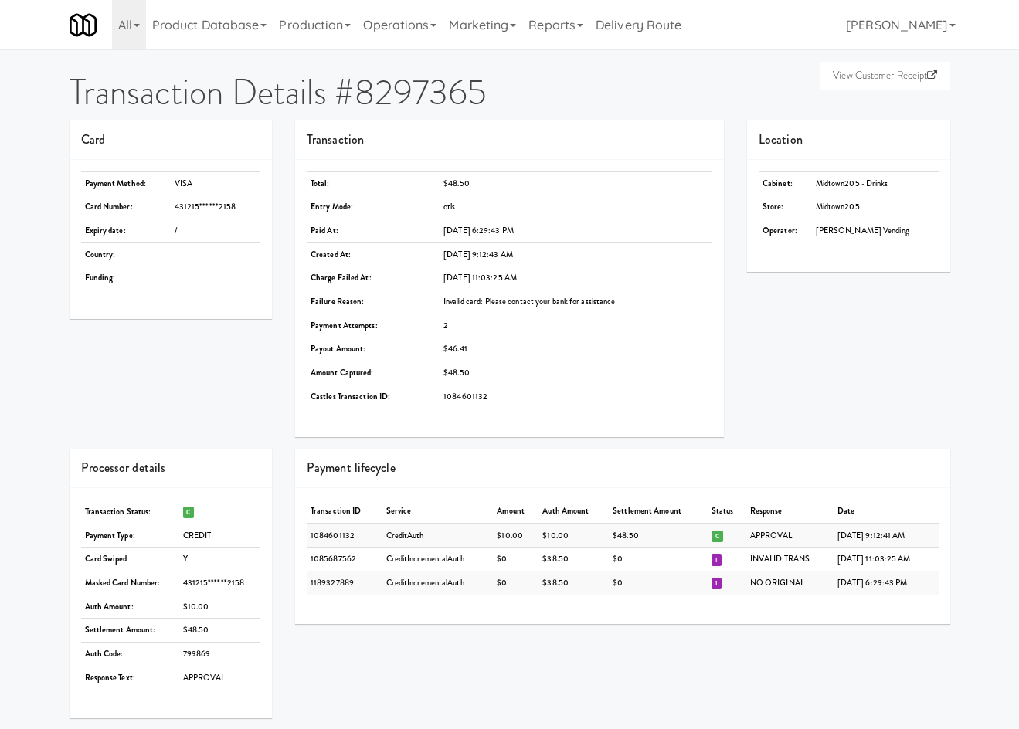
drag, startPoint x: 86, startPoint y: 561, endPoint x: 197, endPoint y: 558, distance: 111.3
click at [197, 558] on tr "Card Swiped Y" at bounding box center [171, 560] width 180 height 24
copy tr "Card Swiped Y"
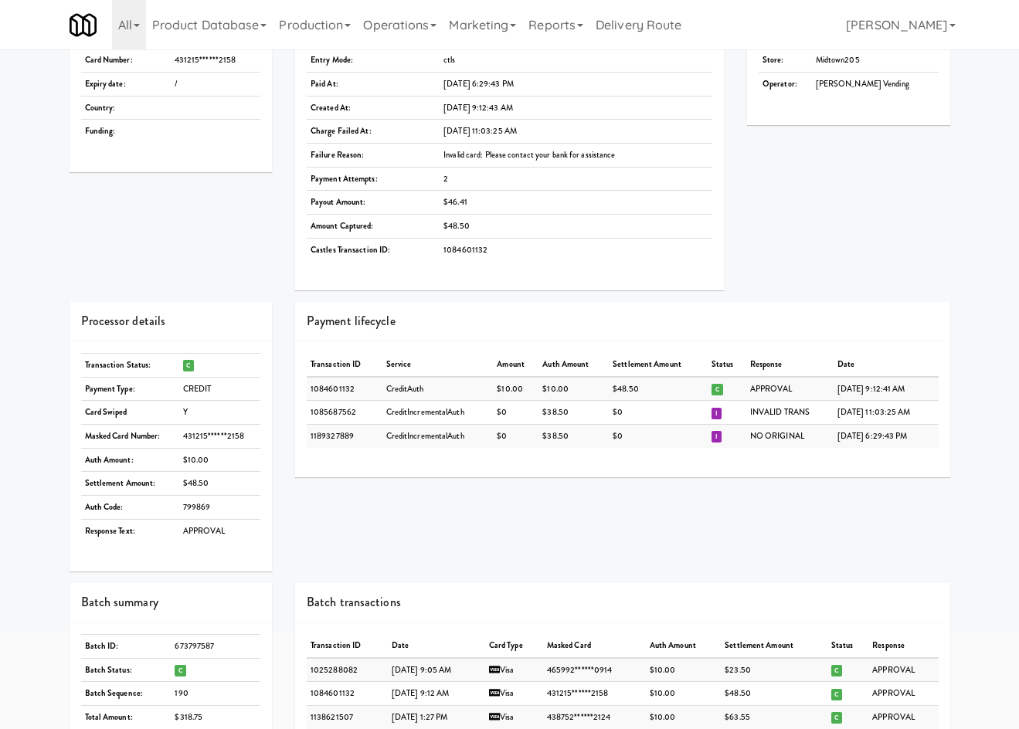
scroll to position [180, 0]
